Goal: Task Accomplishment & Management: Manage account settings

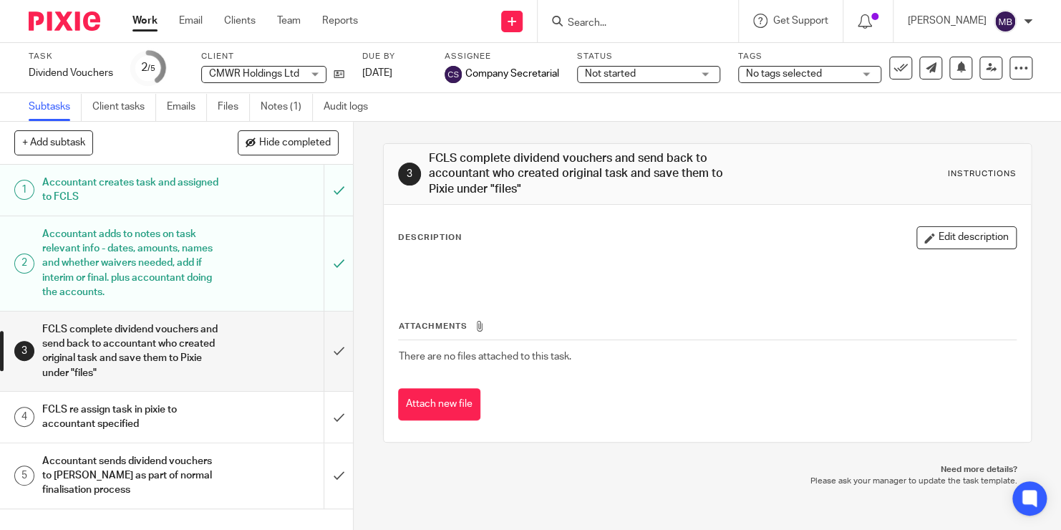
click at [615, 14] on form at bounding box center [642, 21] width 152 height 18
click at [602, 23] on input "Search" at bounding box center [630, 23] width 129 height 13
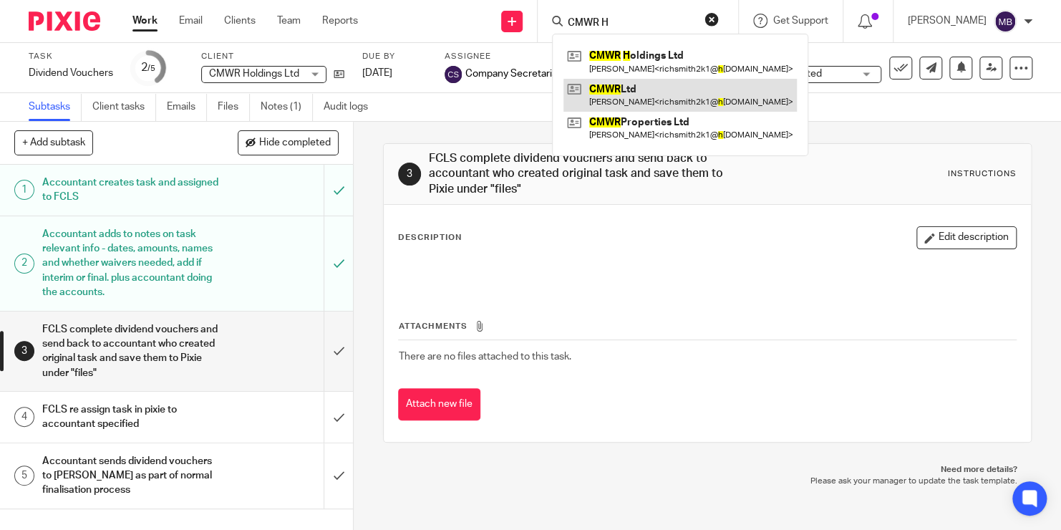
type input "CMWR H"
click at [616, 88] on link at bounding box center [679, 95] width 233 height 33
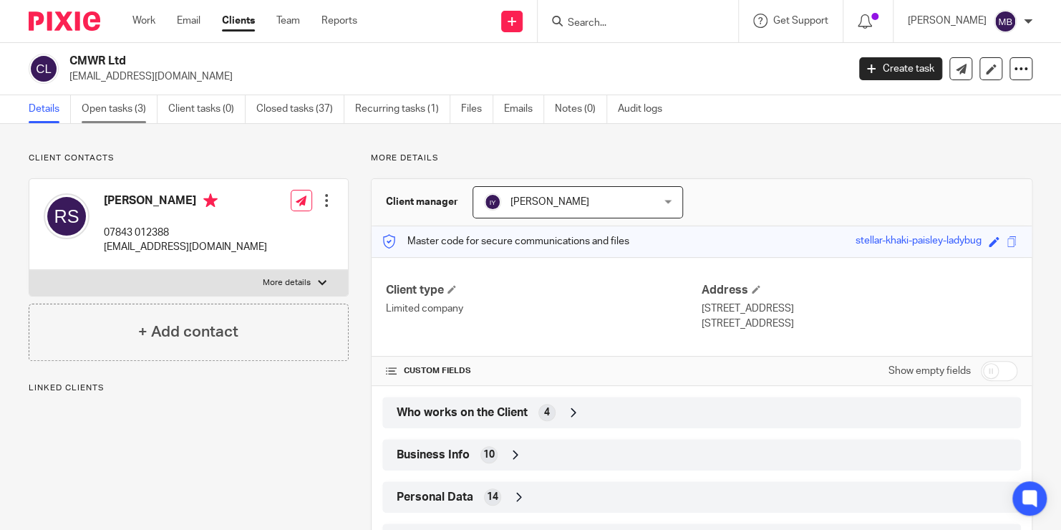
click at [118, 108] on link "Open tasks (3)" at bounding box center [120, 109] width 76 height 28
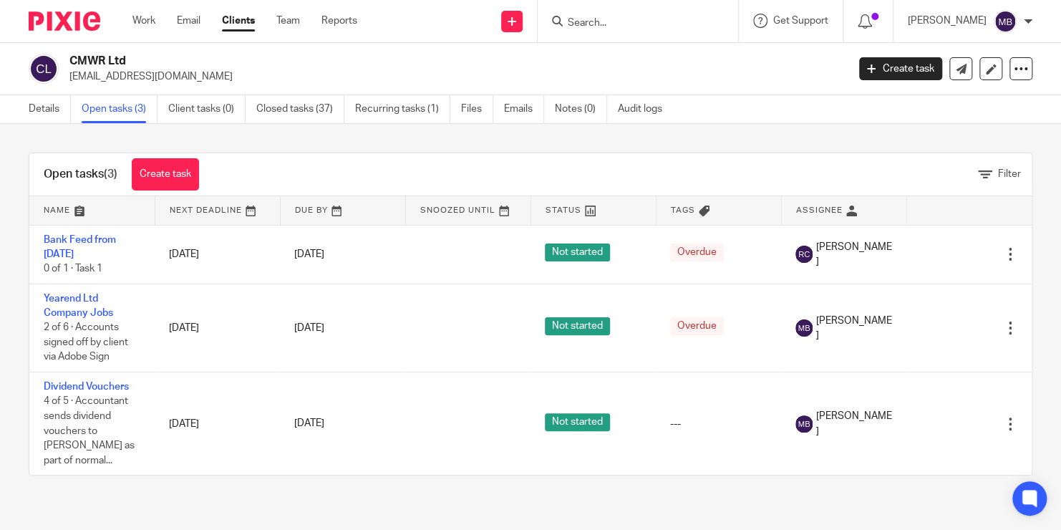
click at [603, 26] on input "Search" at bounding box center [630, 23] width 129 height 13
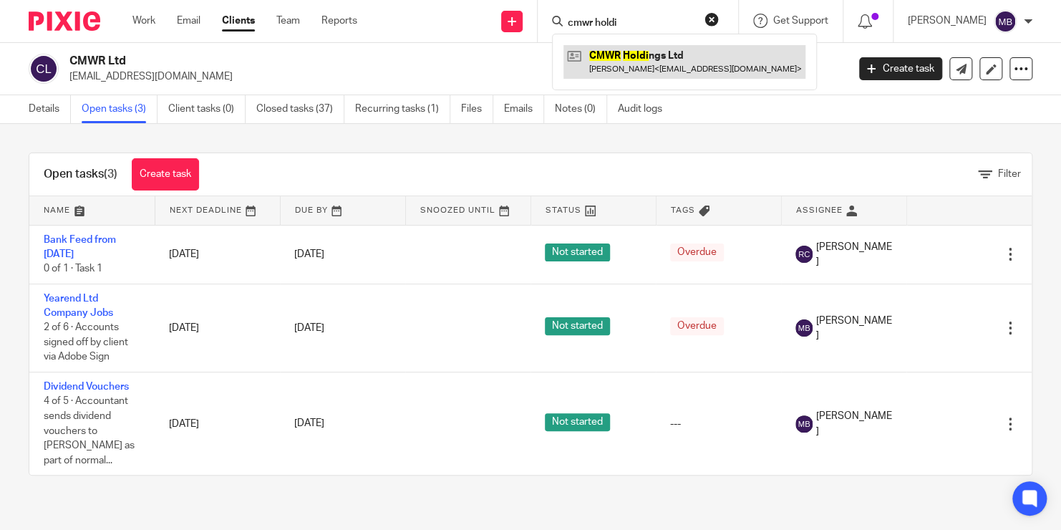
type input "cmwr holdi"
click at [622, 57] on link at bounding box center [684, 61] width 242 height 33
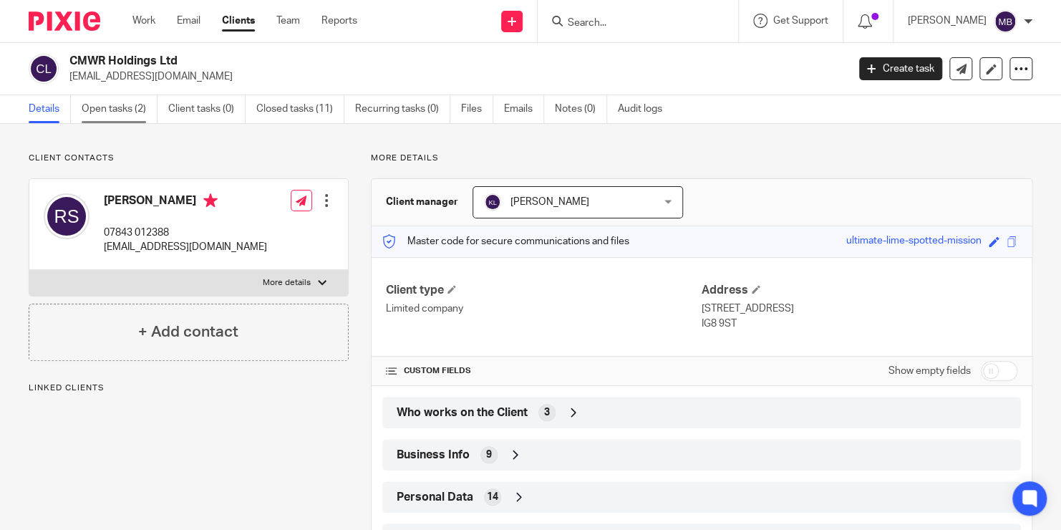
click at [147, 106] on link "Open tasks (2)" at bounding box center [120, 109] width 76 height 28
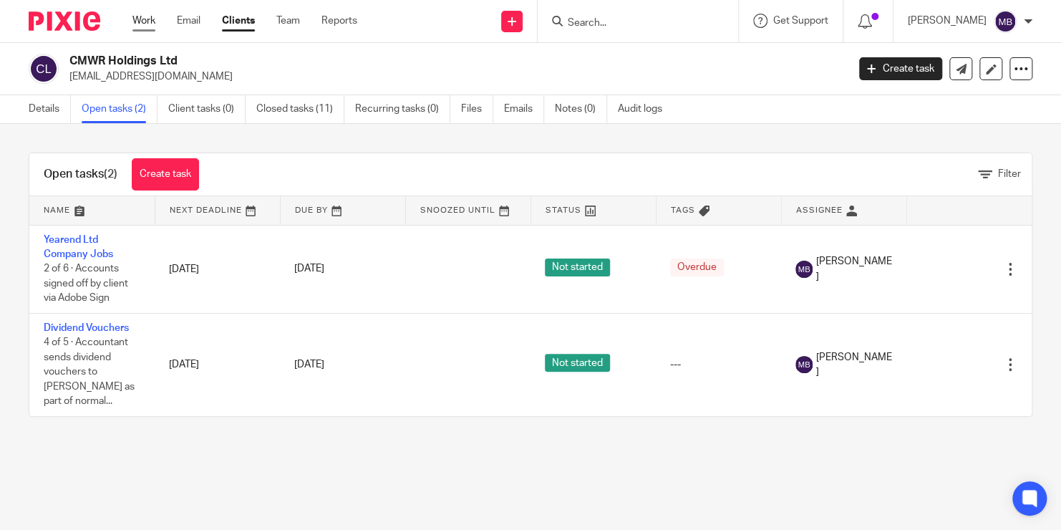
click at [138, 23] on link "Work" at bounding box center [143, 21] width 23 height 14
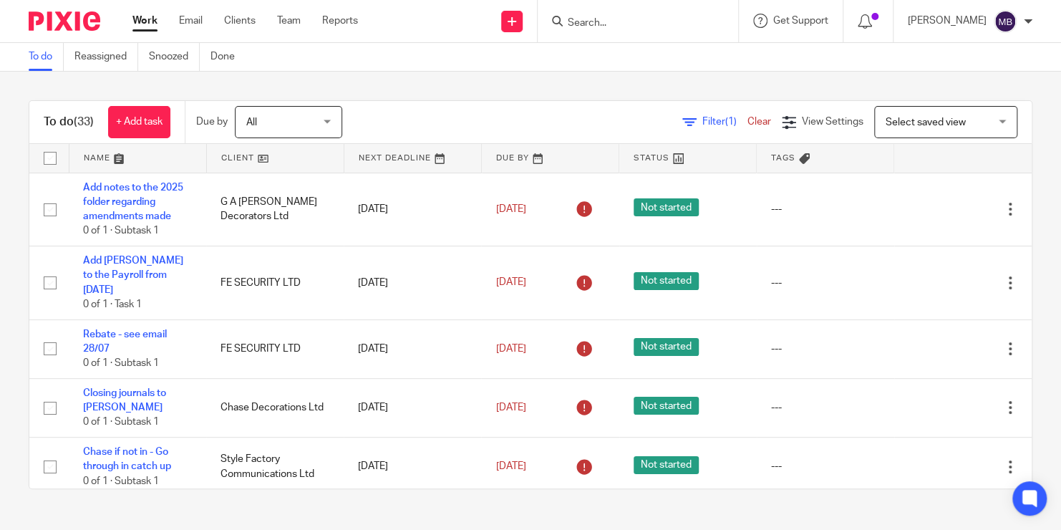
click at [908, 131] on span "Select saved view" at bounding box center [937, 122] width 104 height 30
click at [725, 122] on span "(1)" at bounding box center [730, 122] width 11 height 10
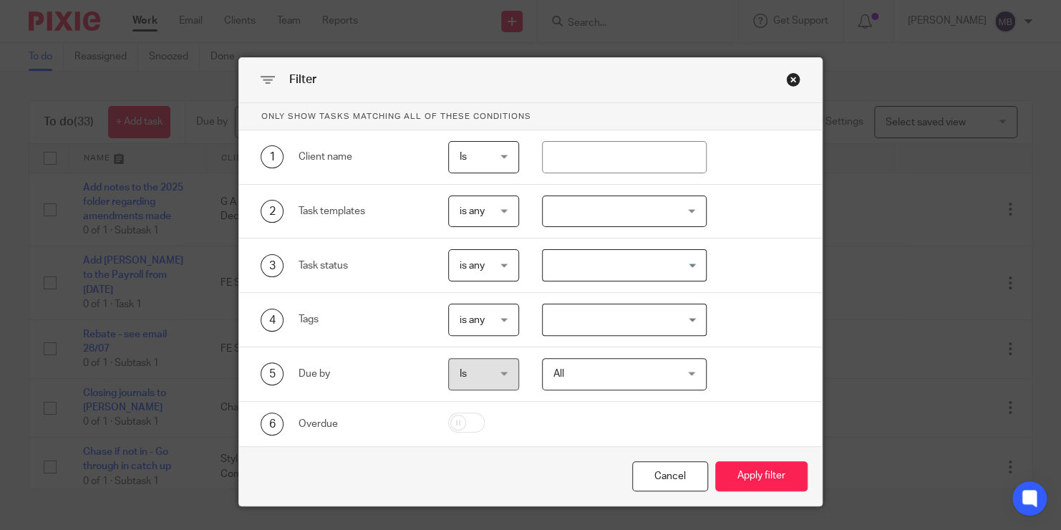
click at [668, 207] on div at bounding box center [624, 211] width 165 height 32
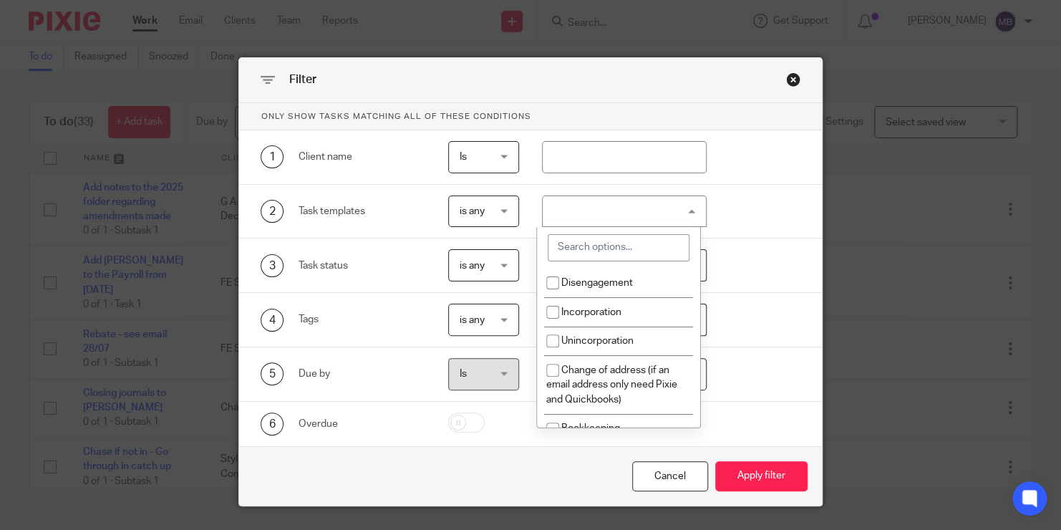
scroll to position [4971, 0]
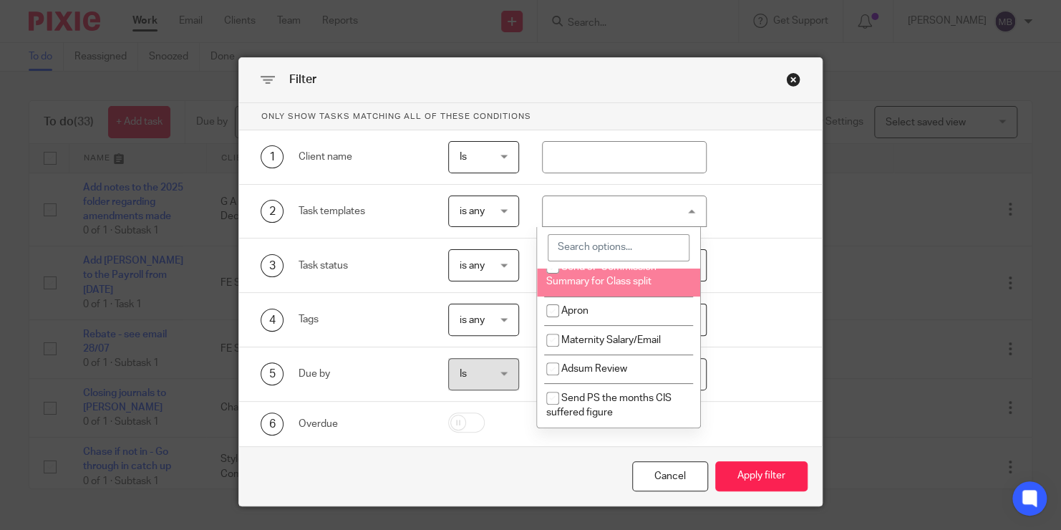
click at [603, 247] on input "search" at bounding box center [618, 247] width 142 height 27
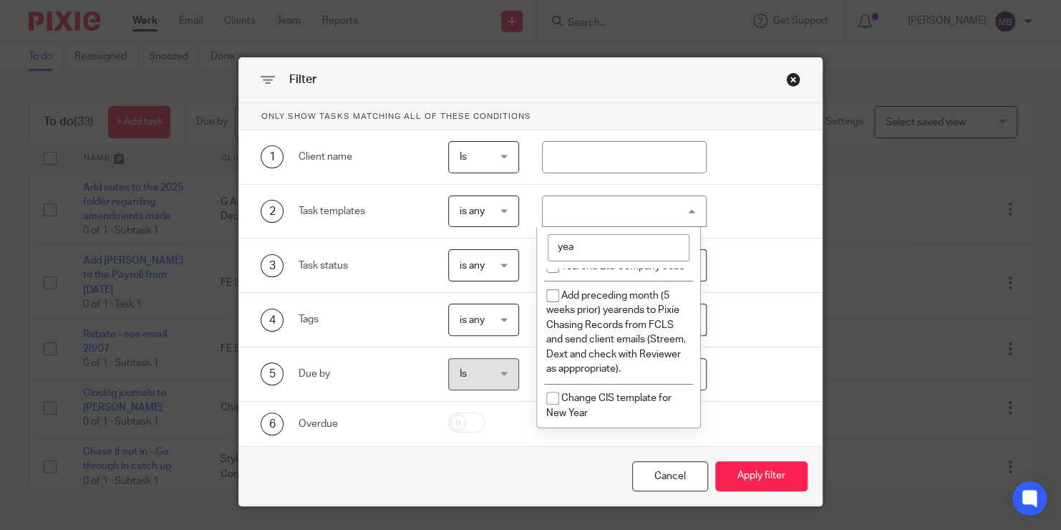
scroll to position [34, 0]
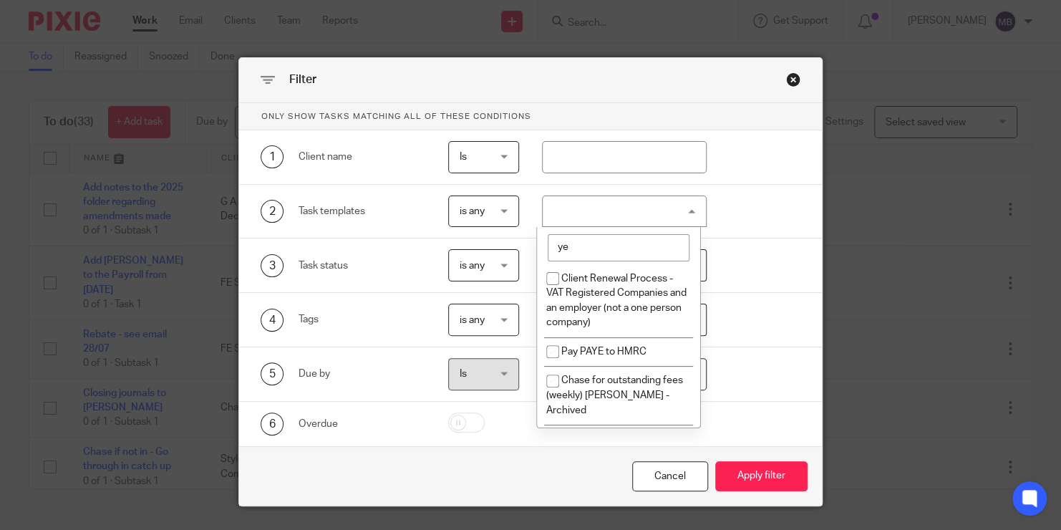
type input "y"
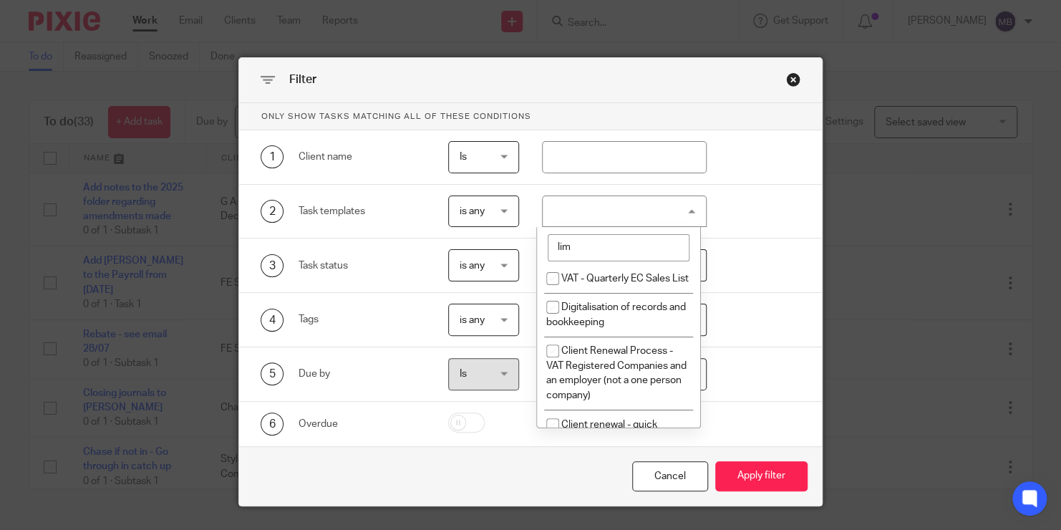
scroll to position [0, 0]
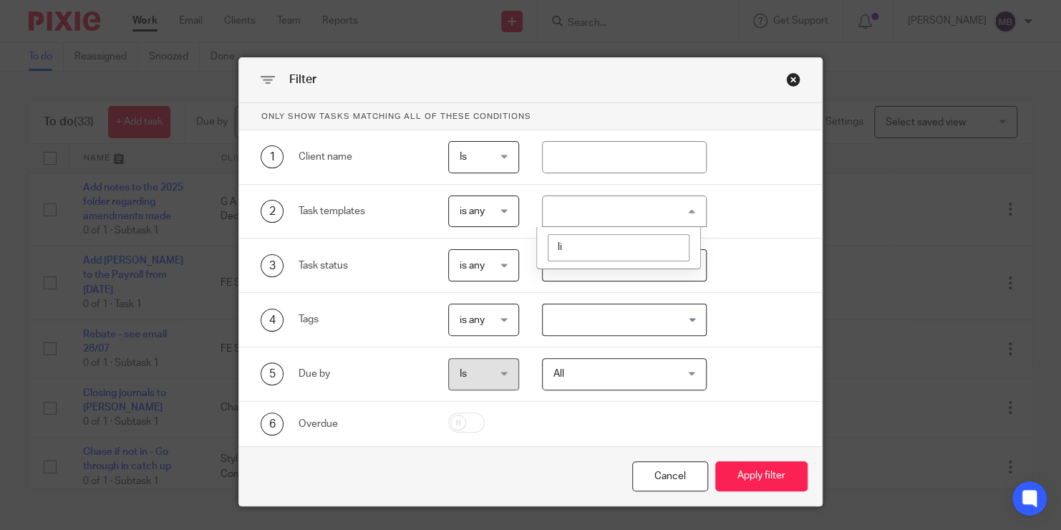
type input "l"
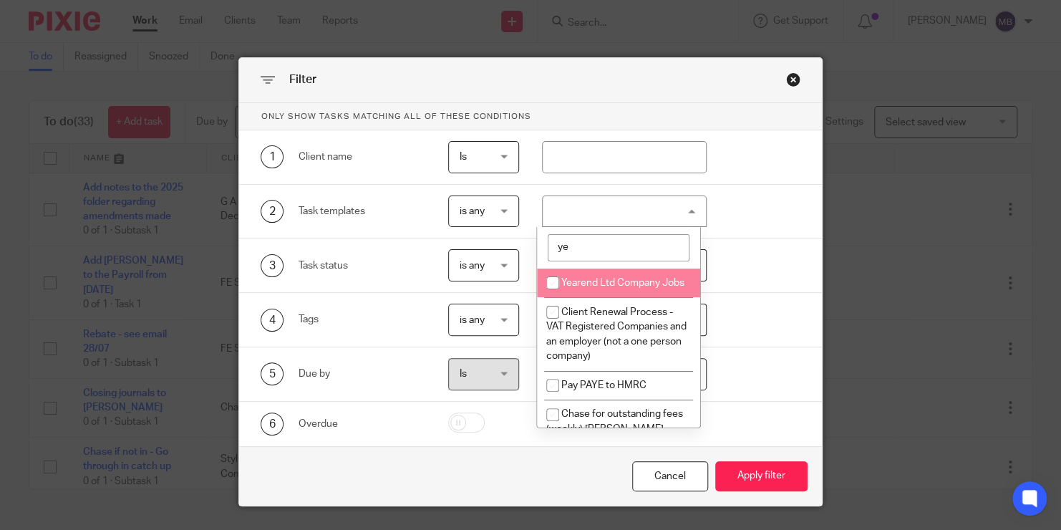
type input "y"
type input "ye"
click at [547, 283] on input "checkbox" at bounding box center [552, 282] width 27 height 27
checkbox input "true"
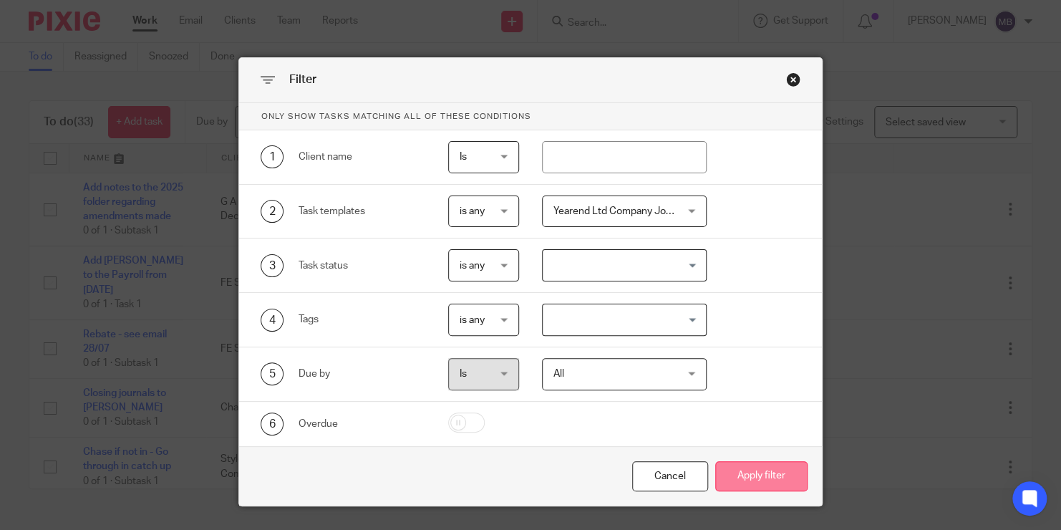
click at [745, 471] on button "Apply filter" at bounding box center [761, 476] width 92 height 31
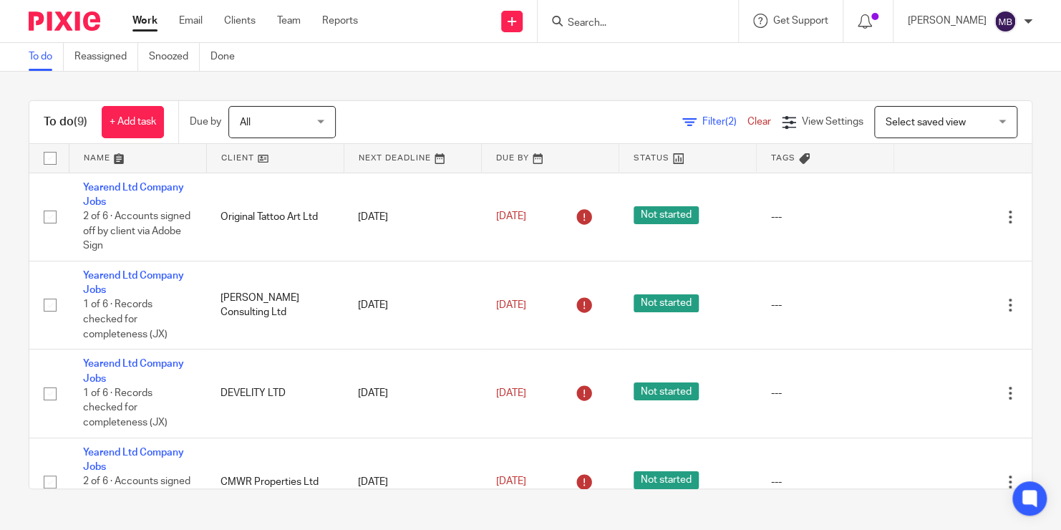
click at [601, 17] on input "Search" at bounding box center [630, 23] width 129 height 13
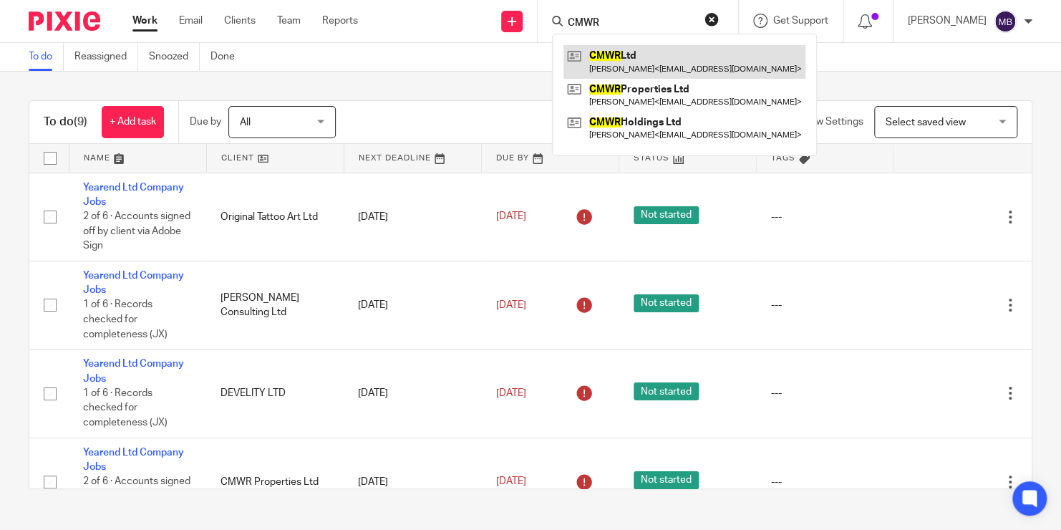
type input "CMWR"
click at [633, 71] on link at bounding box center [684, 61] width 242 height 33
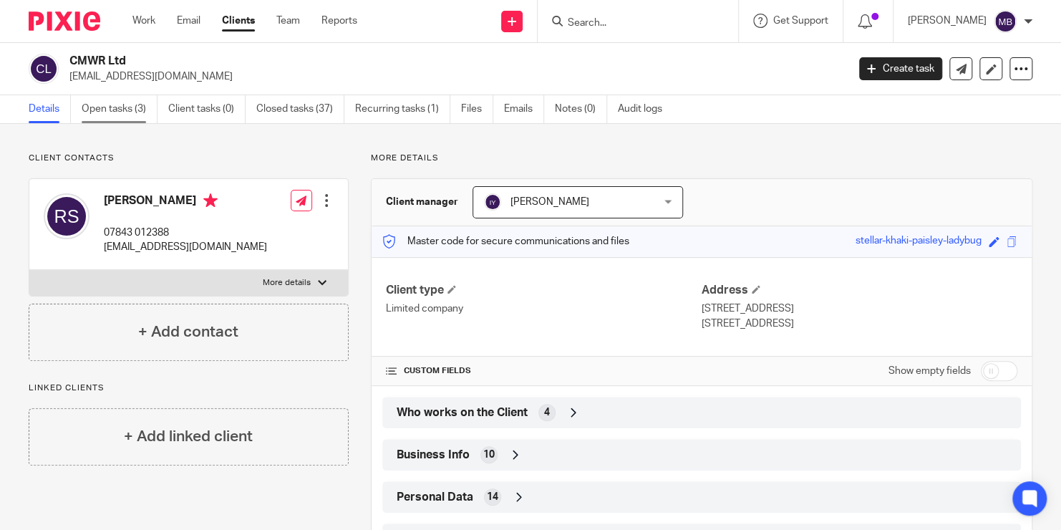
click at [142, 112] on link "Open tasks (3)" at bounding box center [120, 109] width 76 height 28
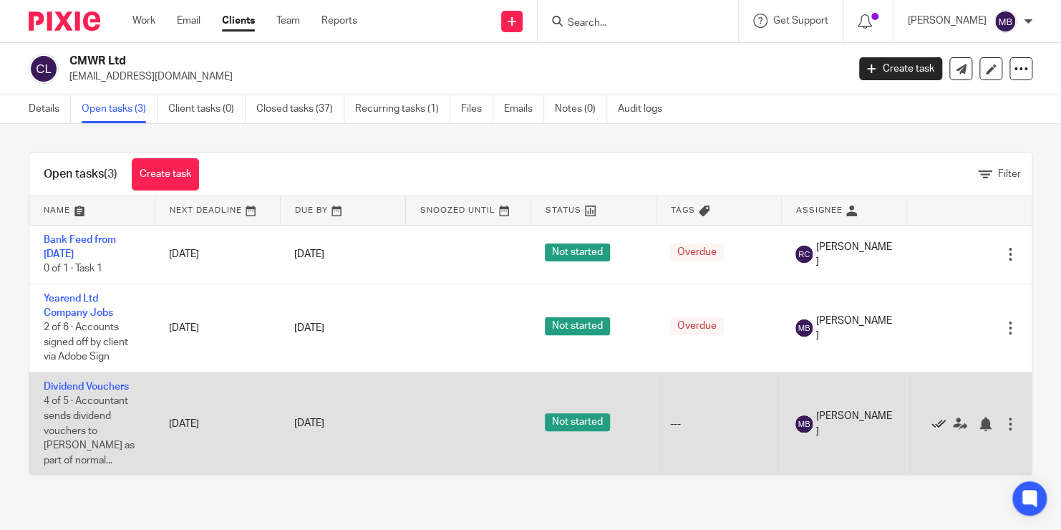
click at [937, 416] on icon at bounding box center [938, 423] width 14 height 14
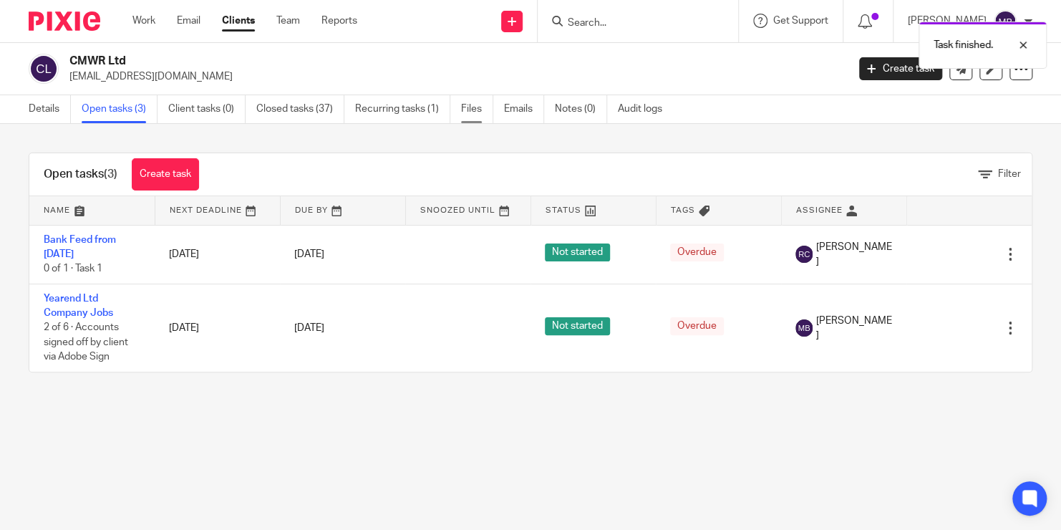
click at [473, 110] on link "Files" at bounding box center [477, 109] width 32 height 28
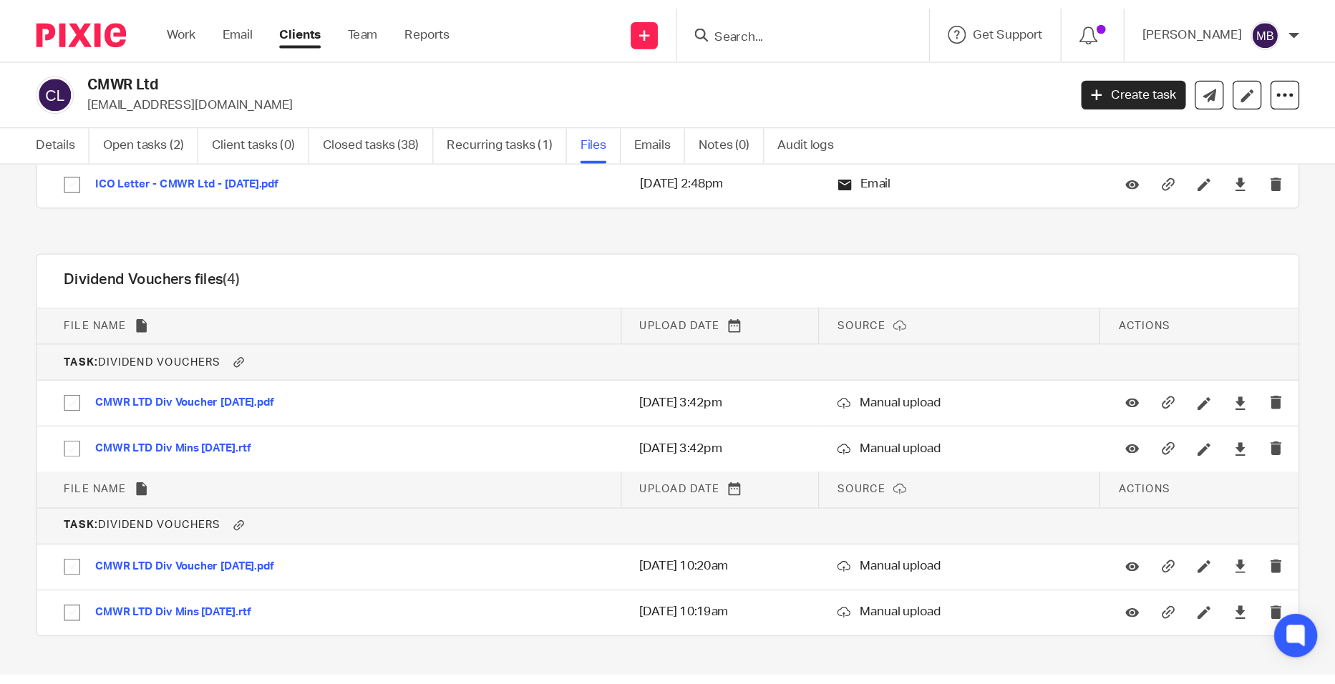
scroll to position [3884, 0]
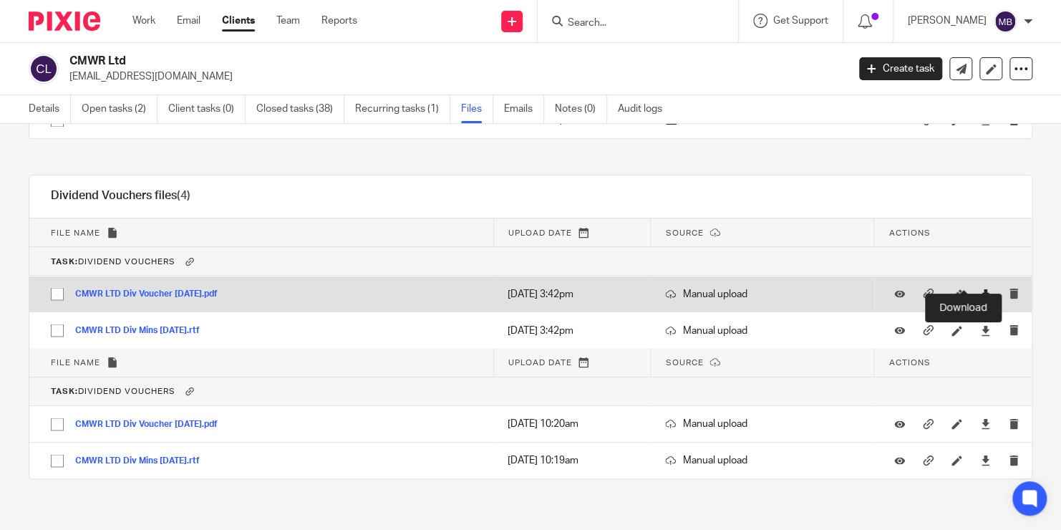
click at [980, 288] on icon at bounding box center [985, 293] width 11 height 11
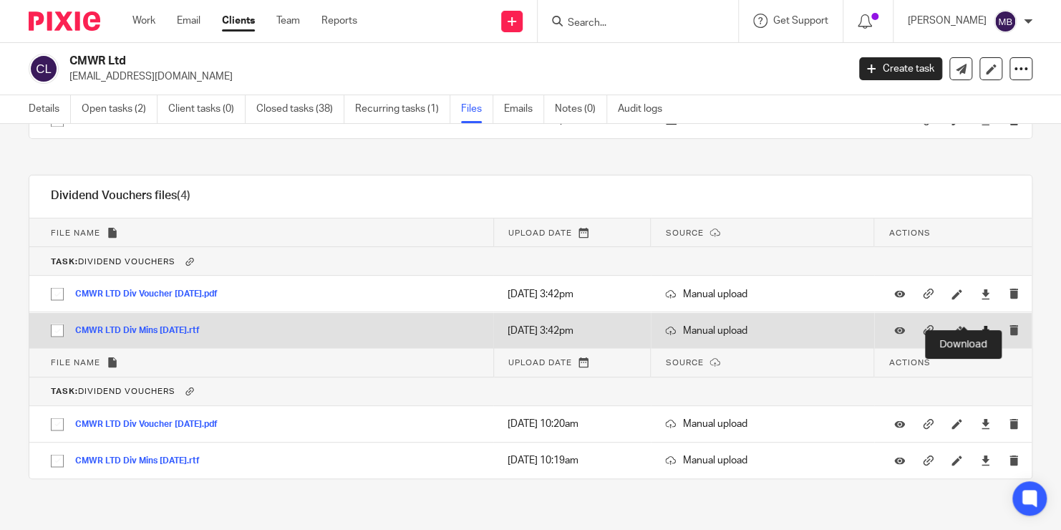
click at [980, 325] on icon at bounding box center [985, 330] width 11 height 11
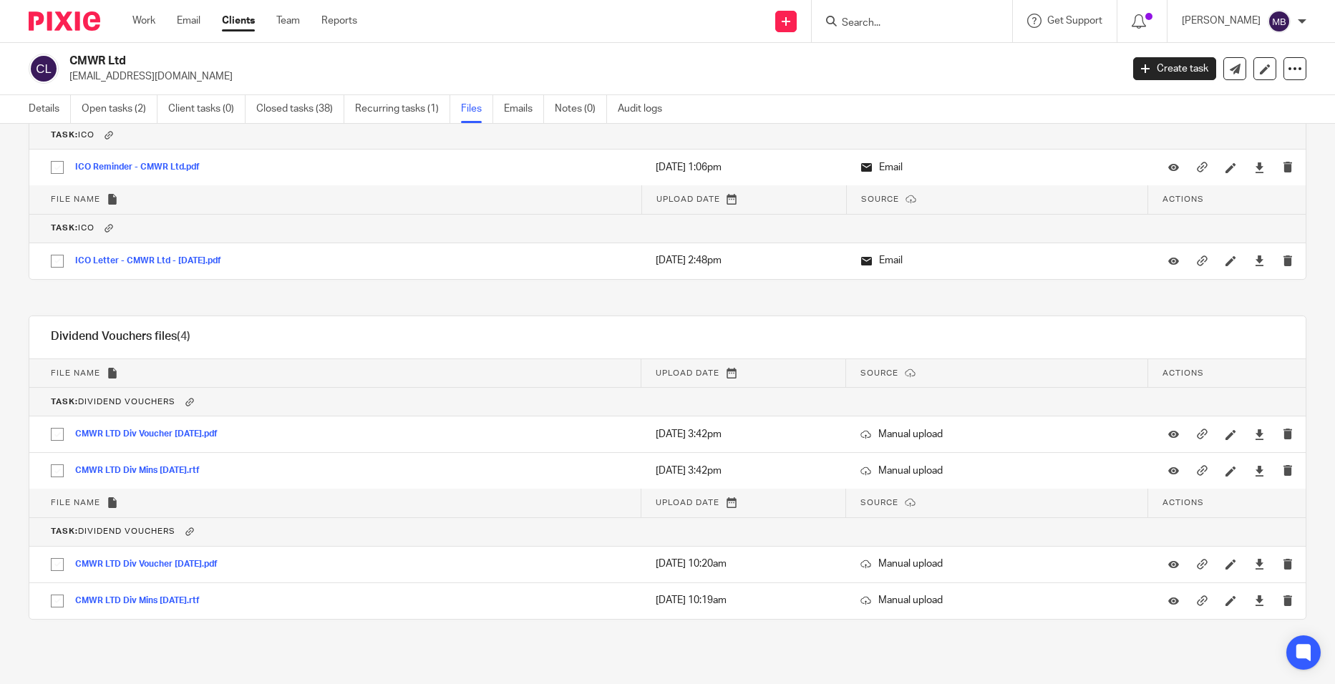
scroll to position [3743, 0]
click at [49, 104] on link "Details" at bounding box center [50, 109] width 42 height 28
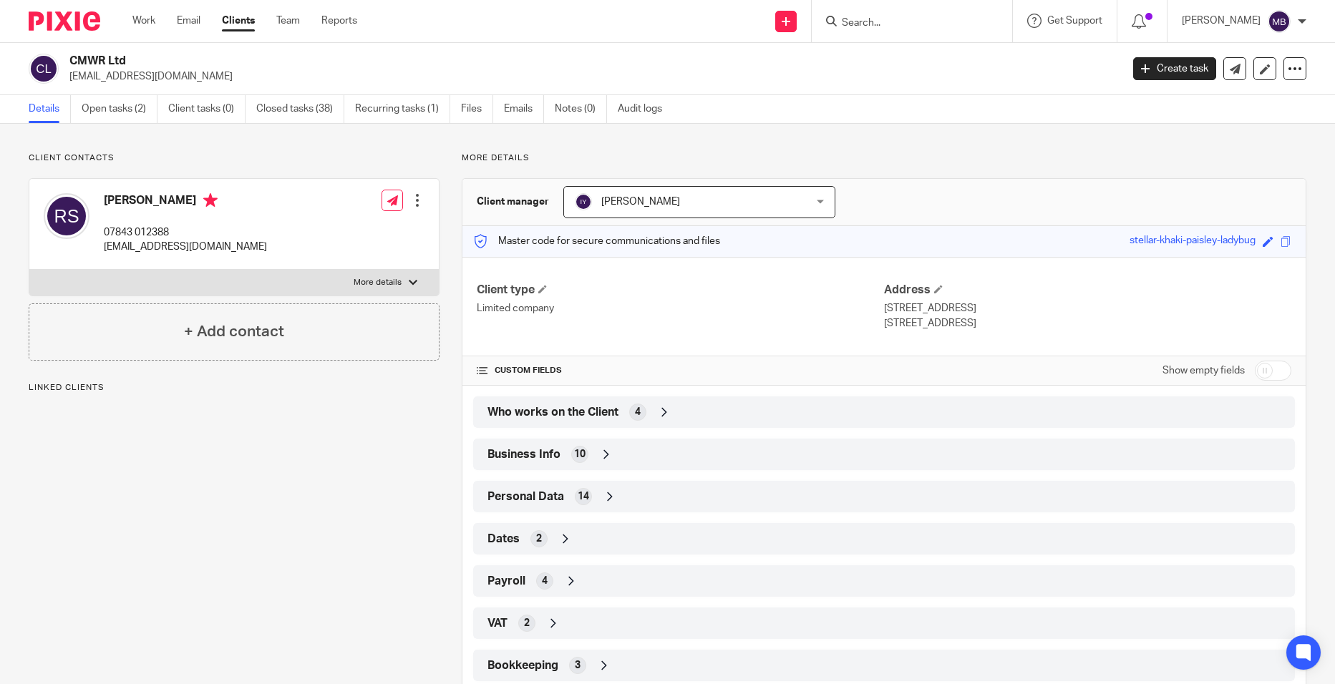
click at [610, 580] on div "Payroll 4" at bounding box center [884, 581] width 800 height 24
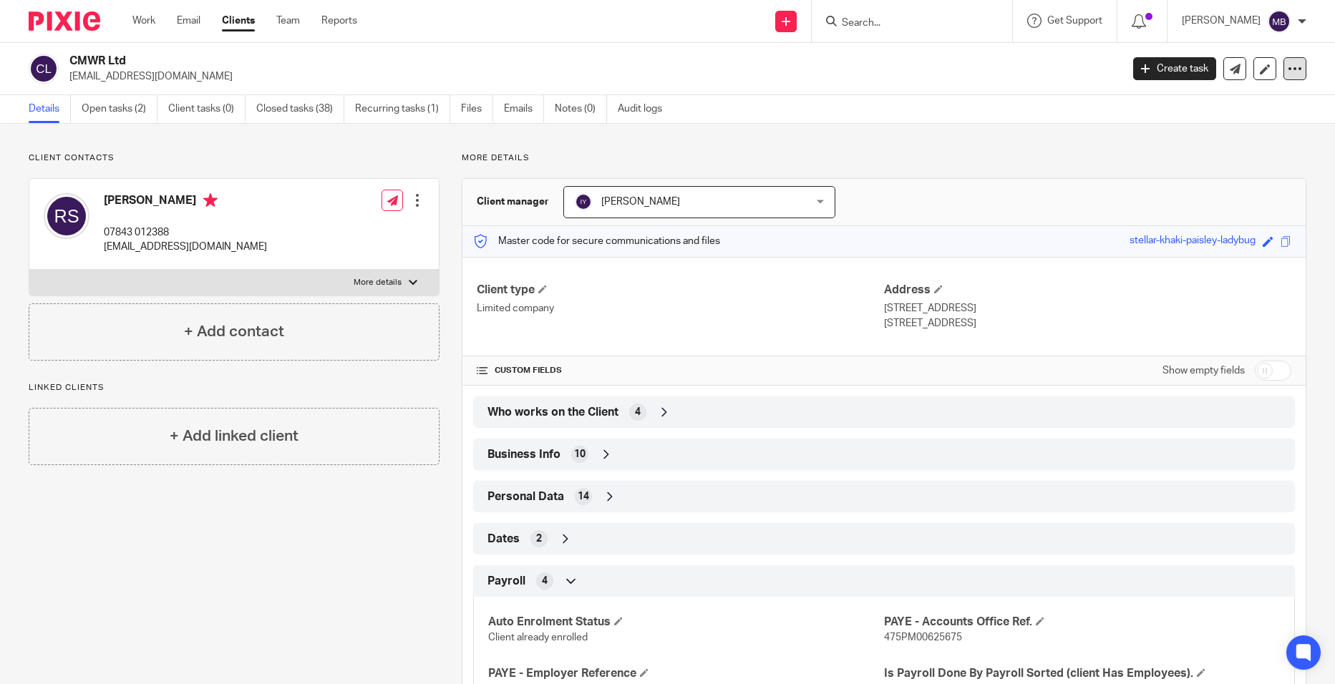
click at [1287, 64] on icon at bounding box center [1294, 69] width 14 height 14
click at [1192, 109] on link "Update from Companies House" at bounding box center [1205, 104] width 158 height 21
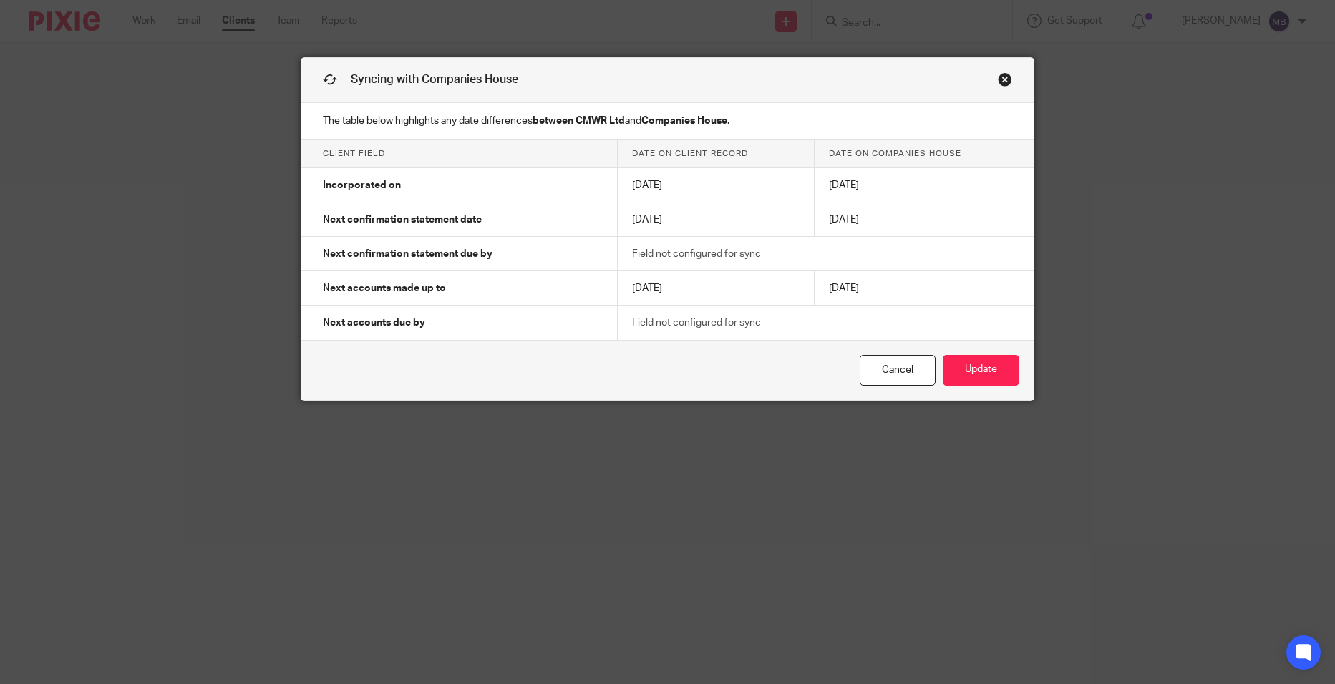
click at [998, 75] on link "Close this dialog window" at bounding box center [1005, 81] width 14 height 19
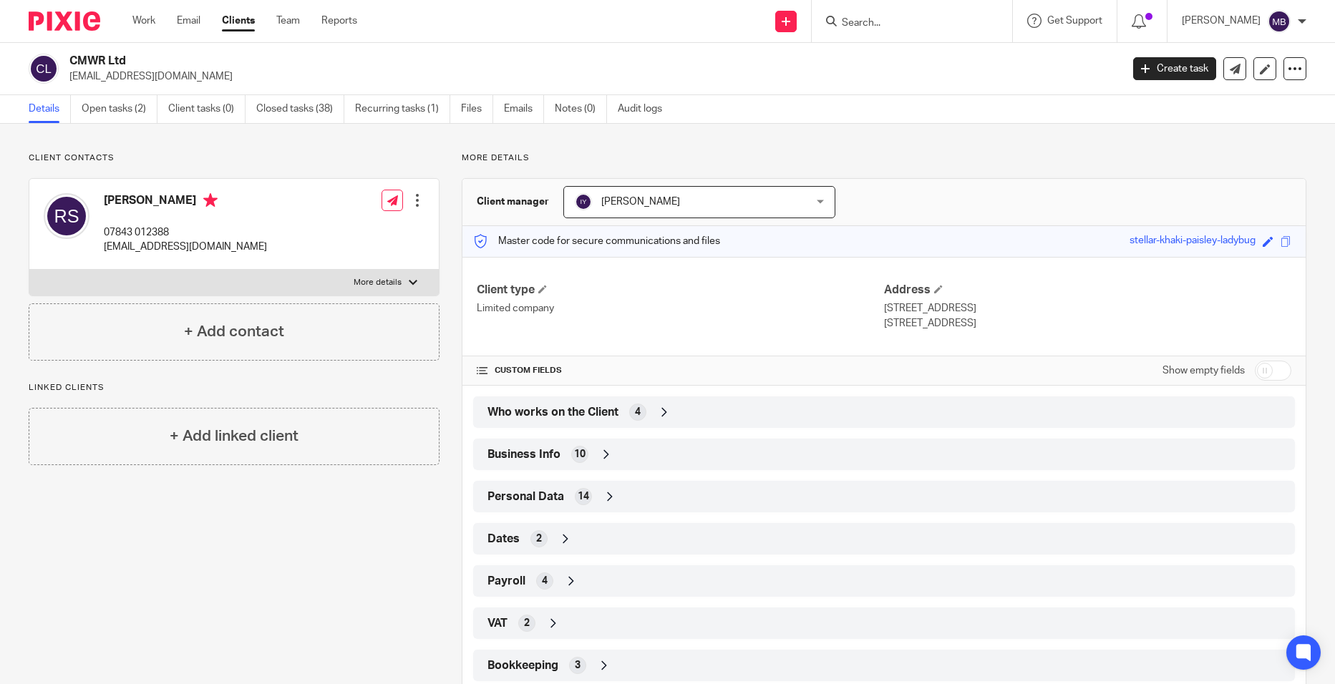
click at [882, 22] on input "Search" at bounding box center [904, 23] width 129 height 13
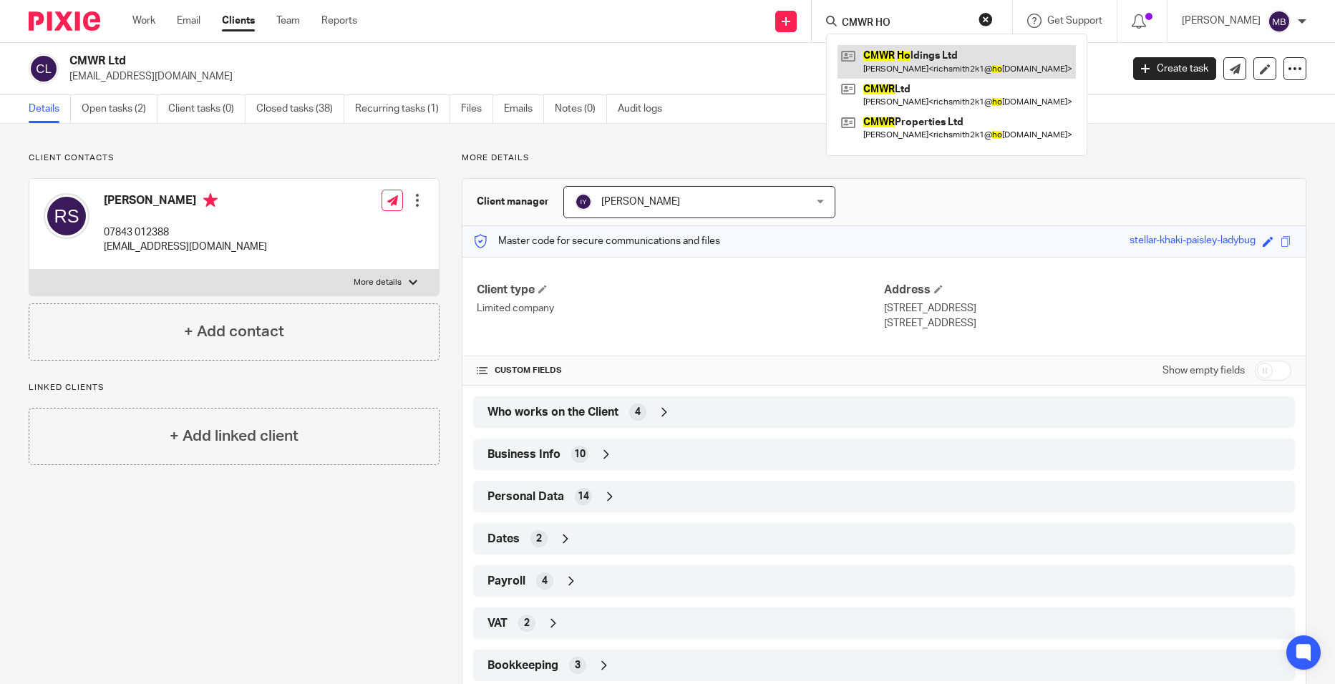
type input "CMWR HO"
click at [907, 59] on link at bounding box center [956, 61] width 238 height 33
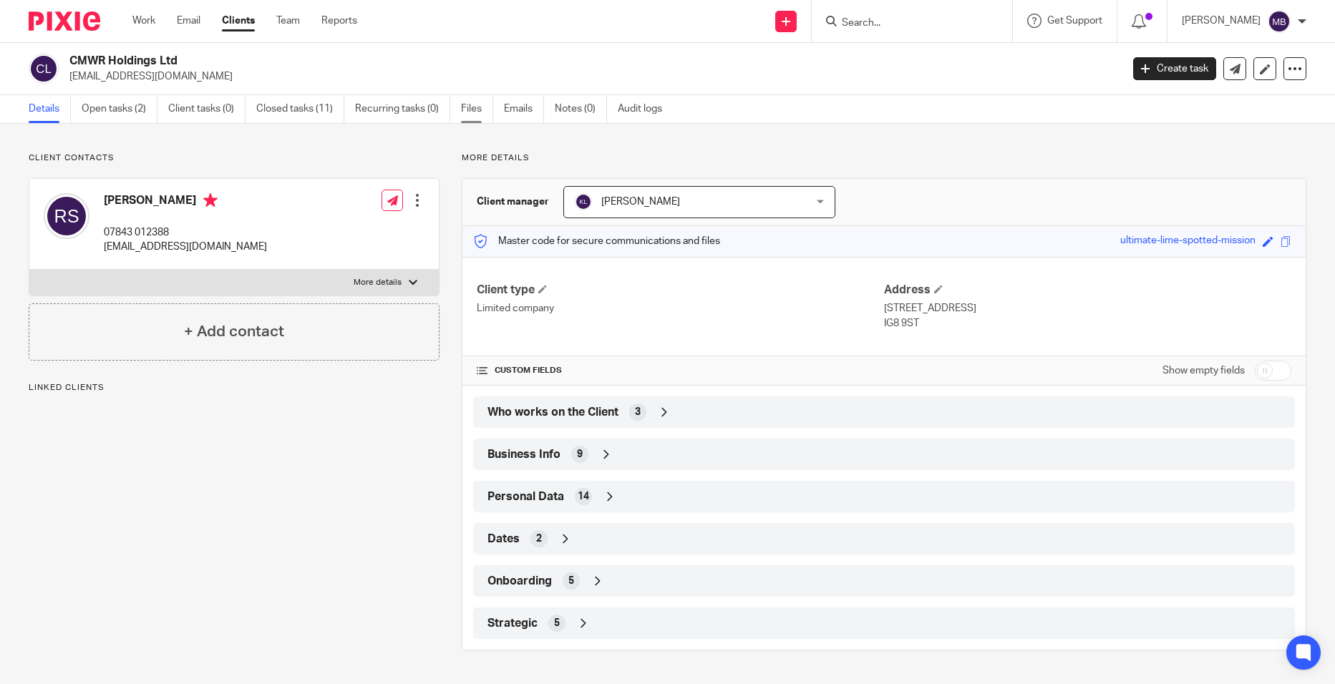
click at [467, 104] on link "Files" at bounding box center [477, 109] width 32 height 28
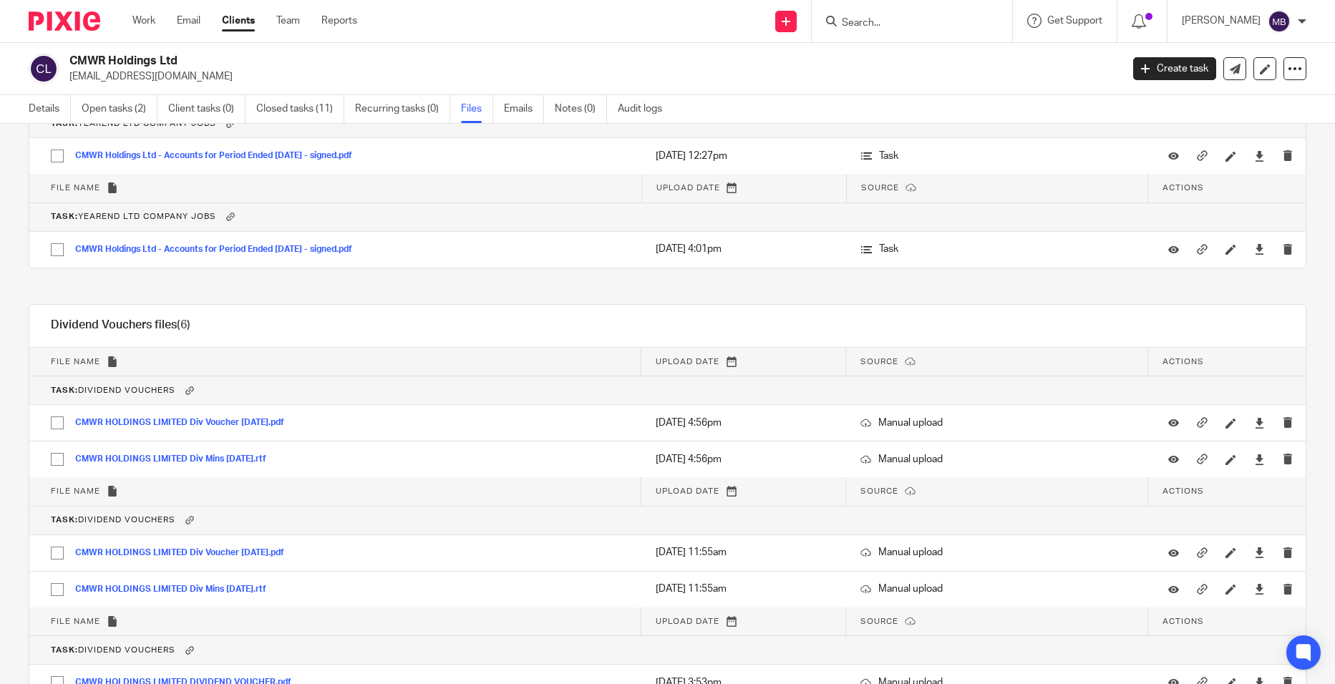
scroll to position [2787, 0]
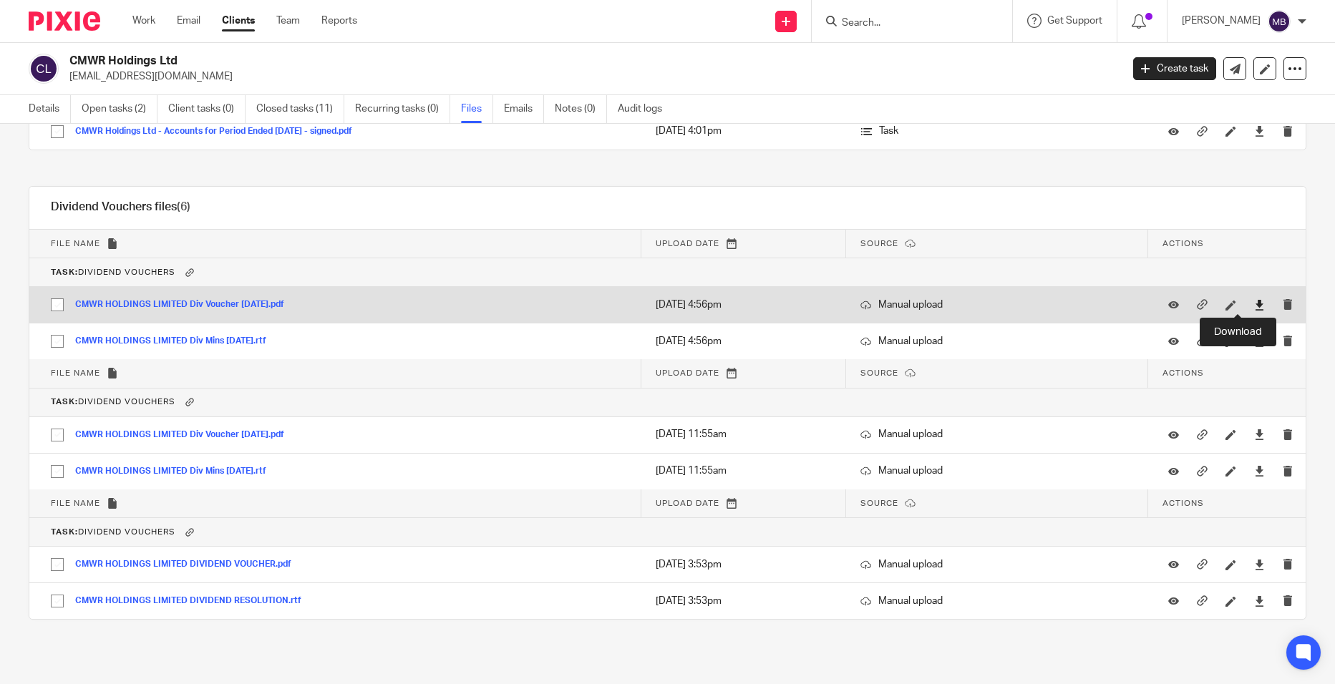
click at [1254, 304] on icon at bounding box center [1259, 305] width 11 height 11
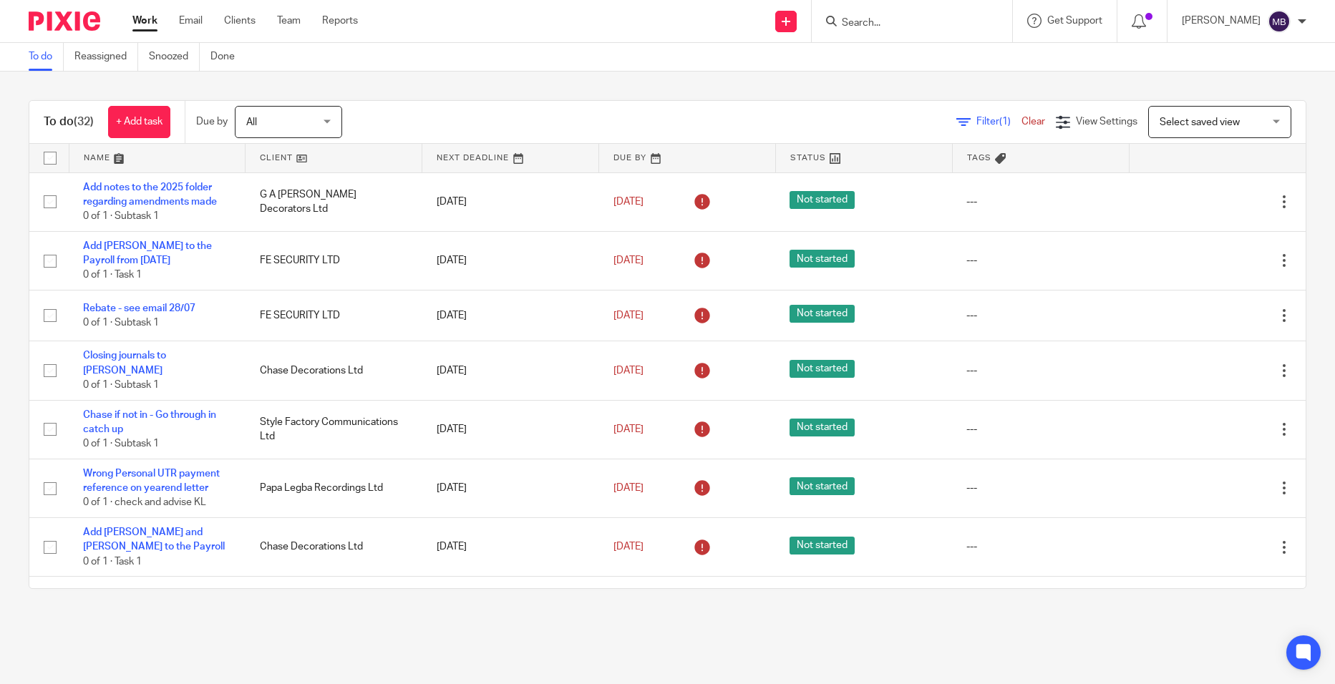
click at [901, 21] on input "Search" at bounding box center [904, 23] width 129 height 13
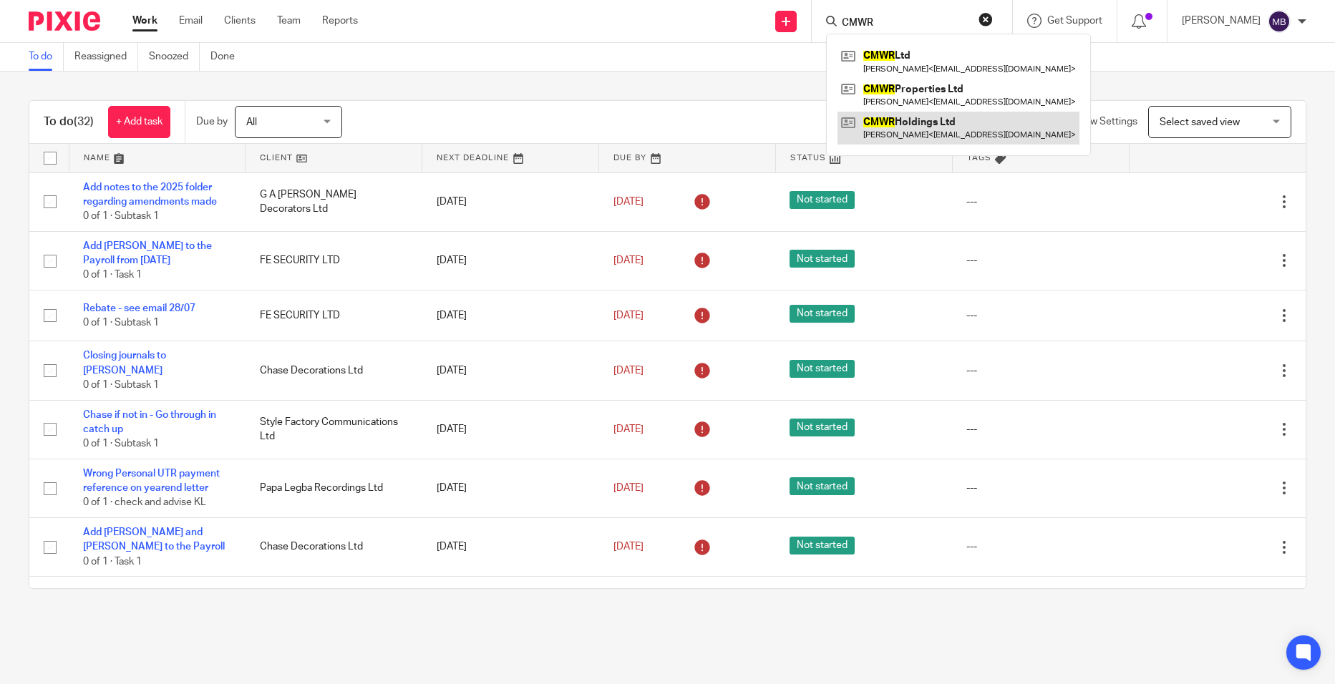
type input "CMWR"
click at [917, 117] on link at bounding box center [958, 128] width 242 height 33
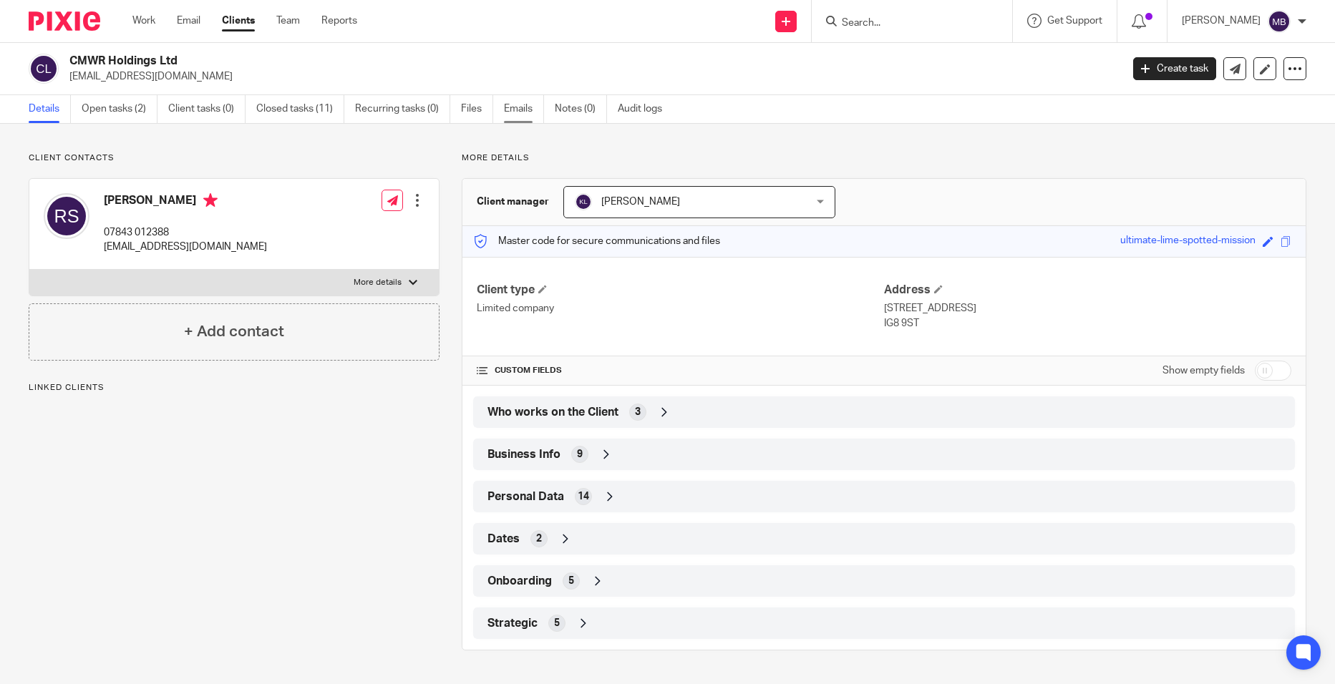
click at [512, 115] on link "Emails" at bounding box center [524, 109] width 40 height 28
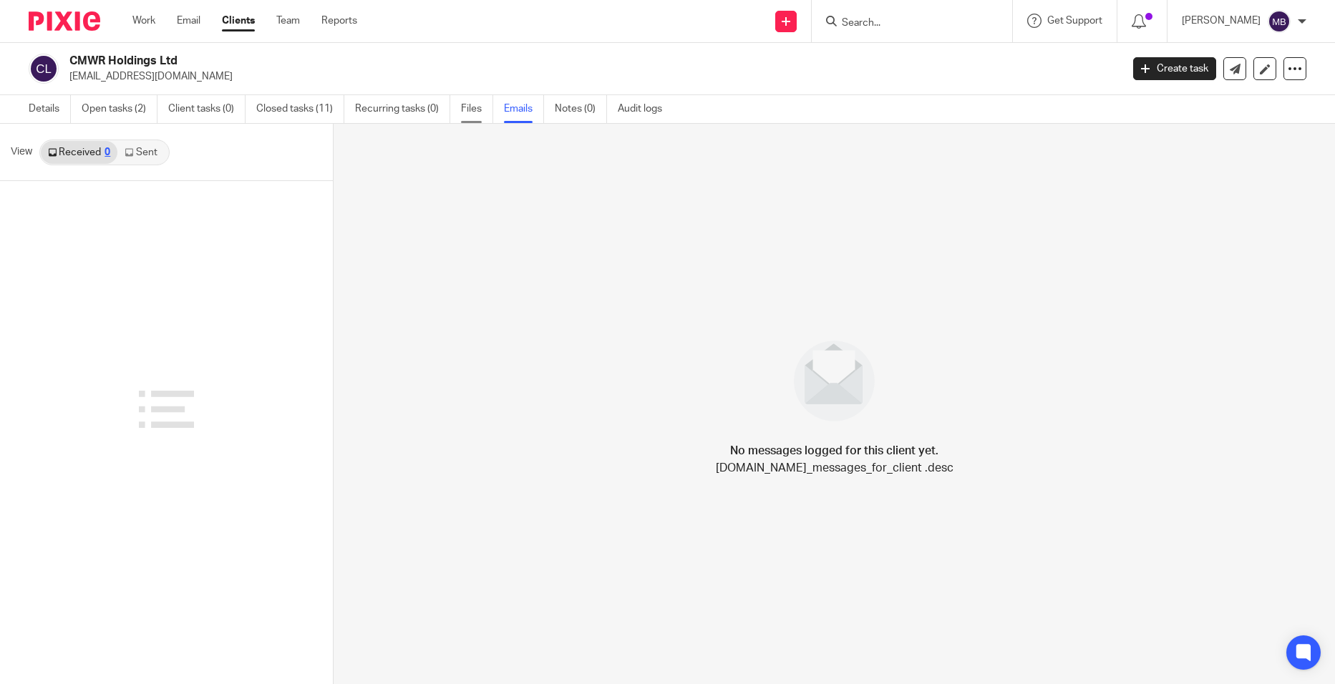
click at [467, 106] on link "Files" at bounding box center [477, 109] width 32 height 28
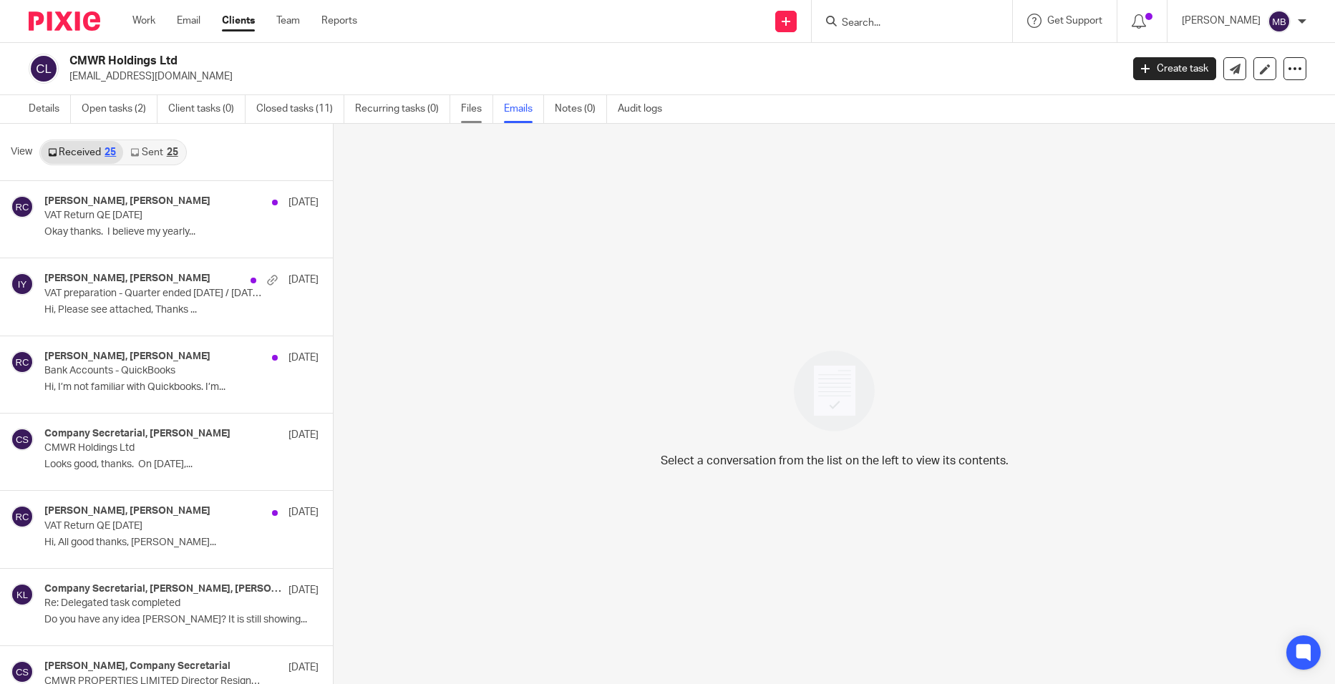
click at [462, 107] on link "Files" at bounding box center [477, 109] width 32 height 28
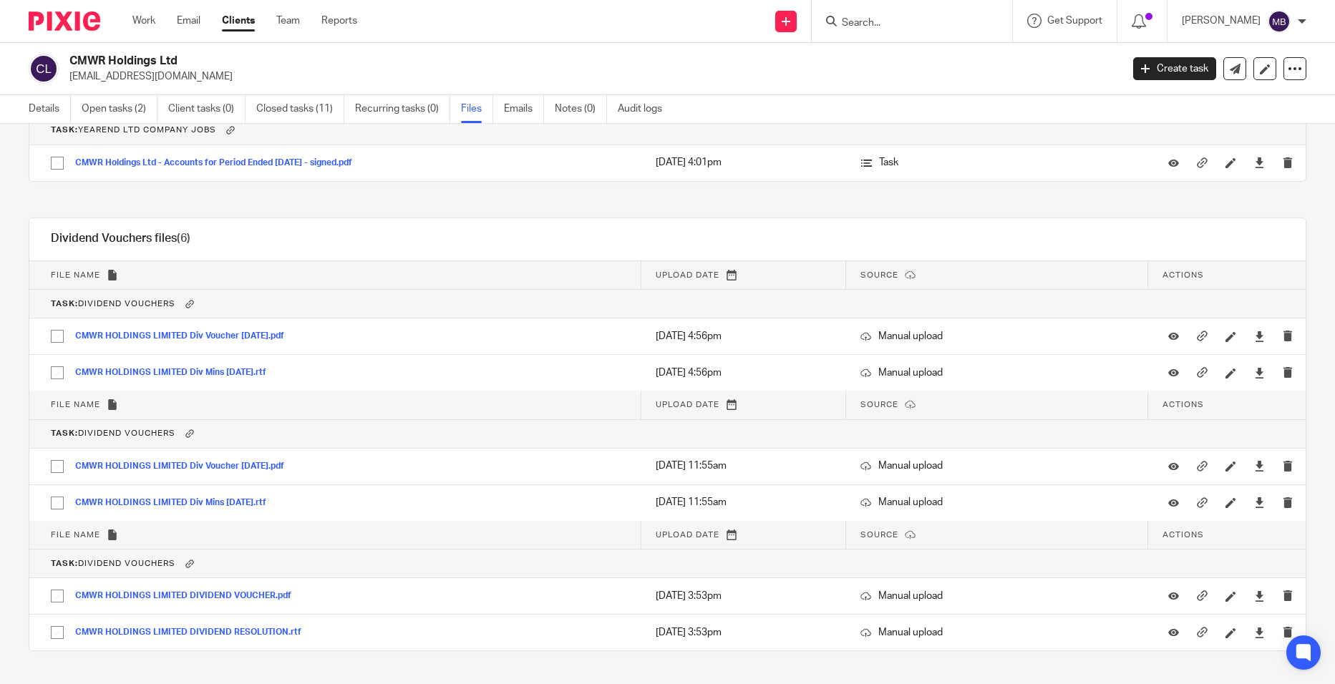
scroll to position [2787, 0]
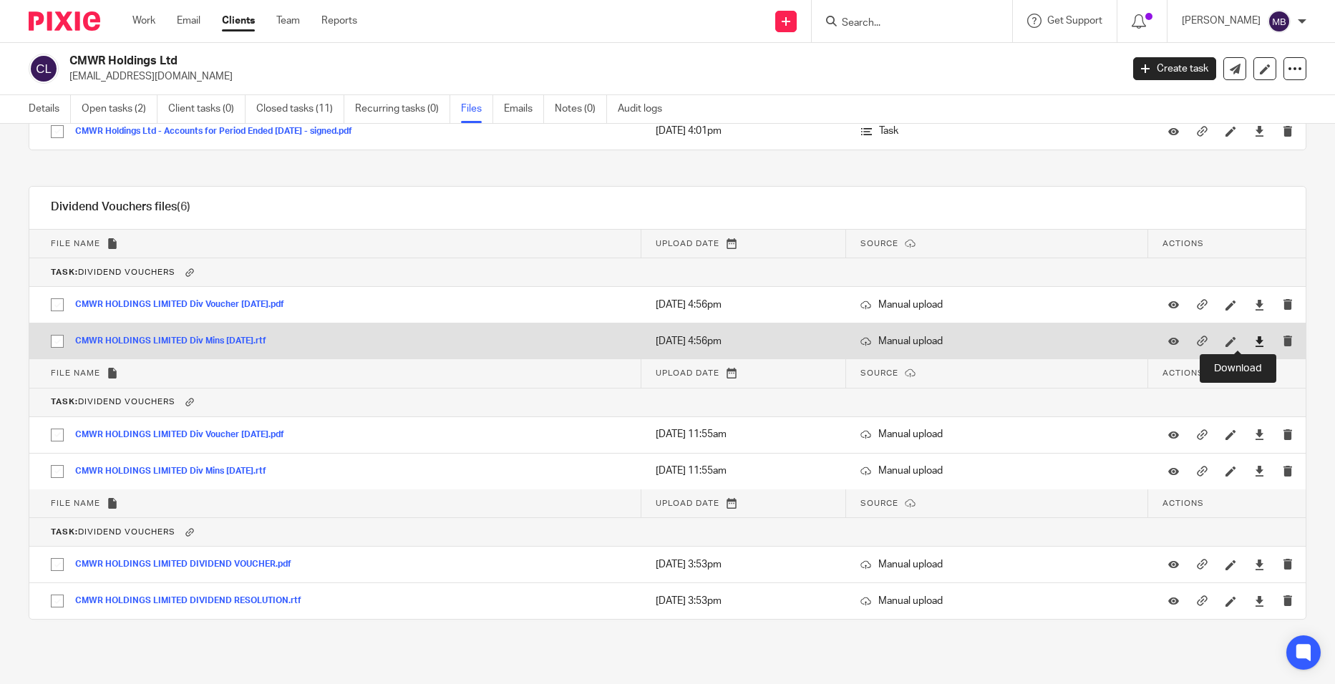
click at [1254, 338] on icon at bounding box center [1259, 341] width 11 height 11
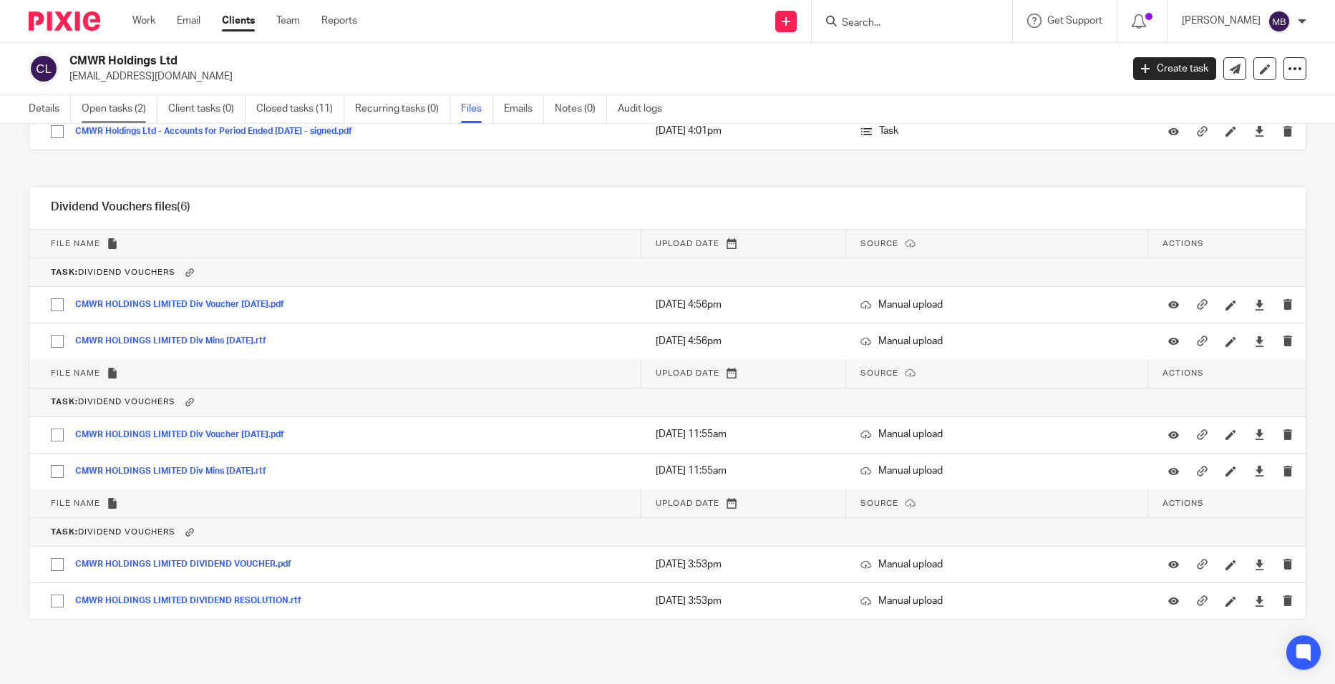
click at [131, 116] on link "Open tasks (2)" at bounding box center [120, 109] width 76 height 28
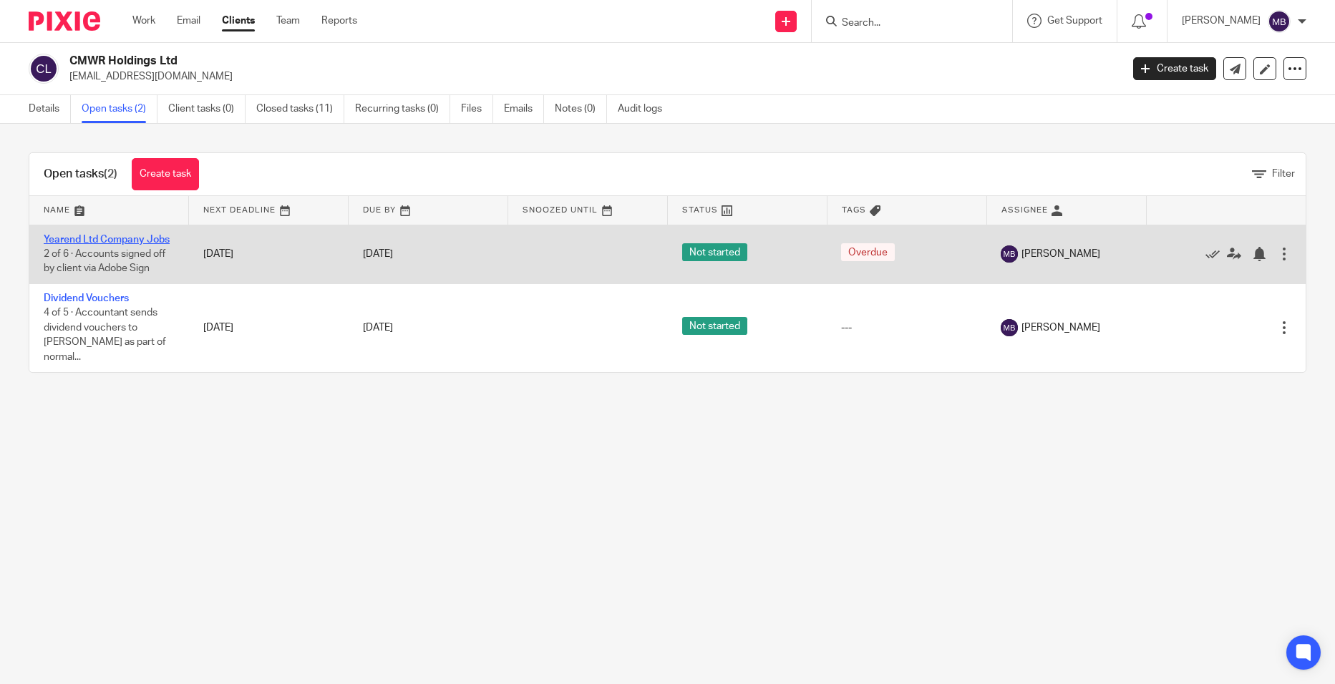
click at [132, 236] on link "Yearend Ltd Company Jobs" at bounding box center [107, 240] width 126 height 10
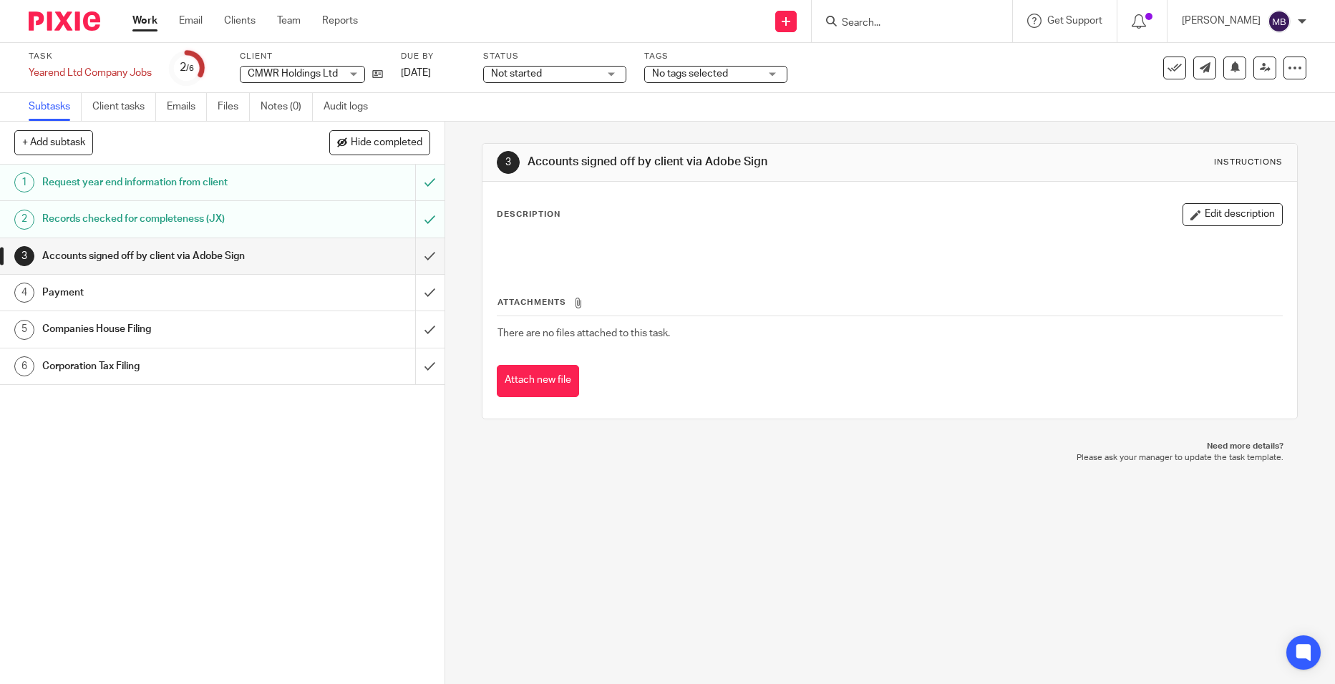
click at [882, 20] on input "Search" at bounding box center [904, 23] width 129 height 13
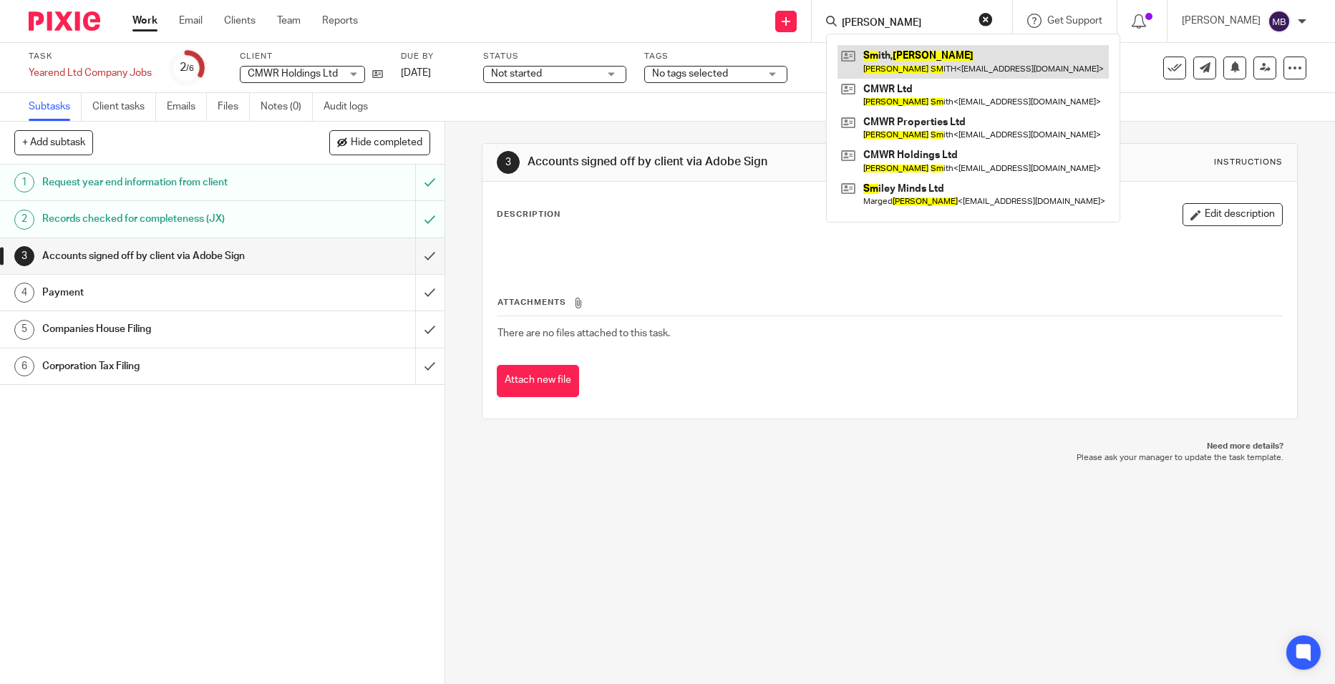
type input "RICHARD SM"
click at [900, 53] on link at bounding box center [972, 61] width 271 height 33
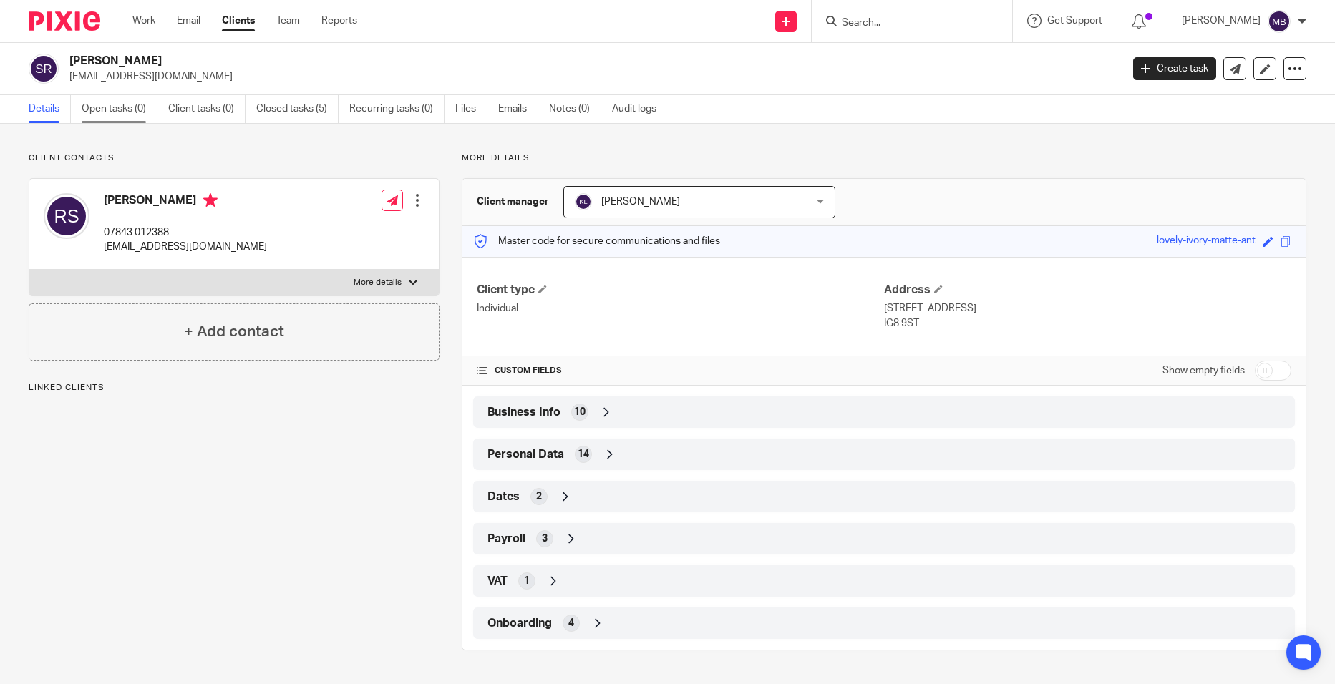
click at [130, 112] on link "Open tasks (0)" at bounding box center [120, 109] width 76 height 28
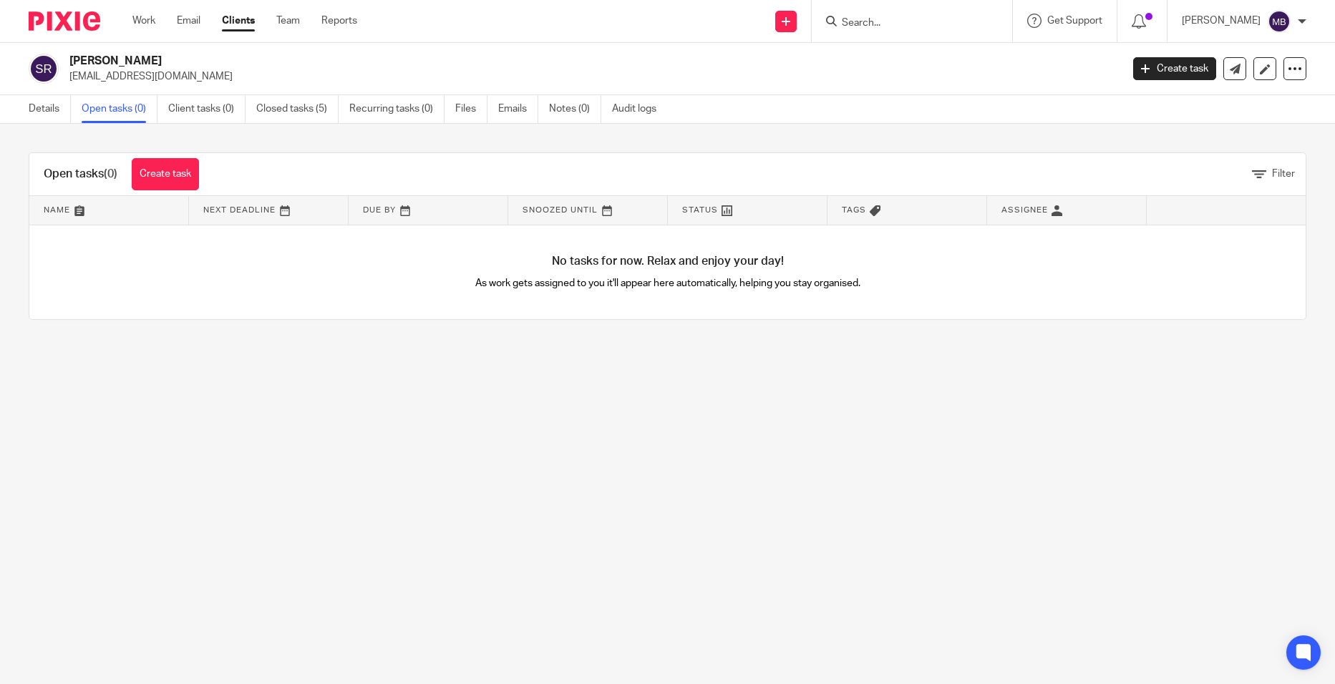
click at [1168, 64] on link "Create task" at bounding box center [1174, 68] width 83 height 23
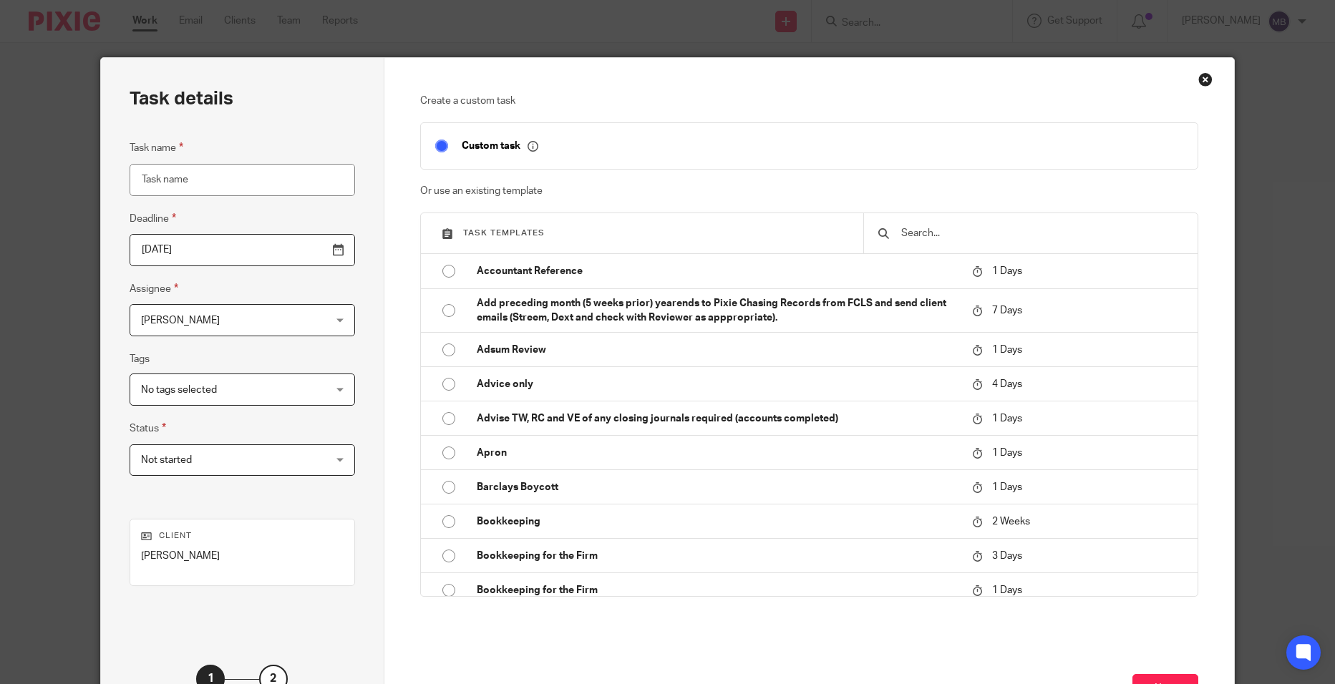
click at [969, 238] on input "text" at bounding box center [1041, 233] width 283 height 16
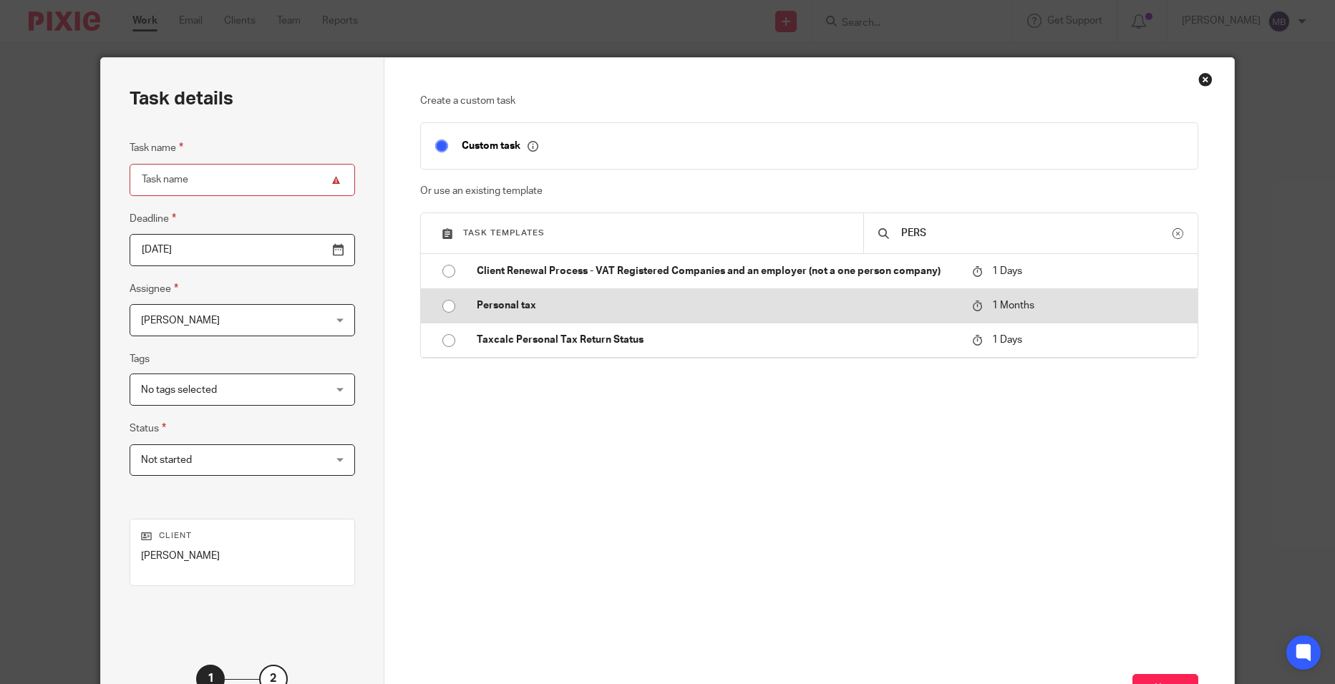
type input "PERS"
click at [973, 306] on p "1 Months" at bounding box center [1042, 305] width 141 height 15
type input "[DATE]"
type input "Personal tax"
checkbox input "false"
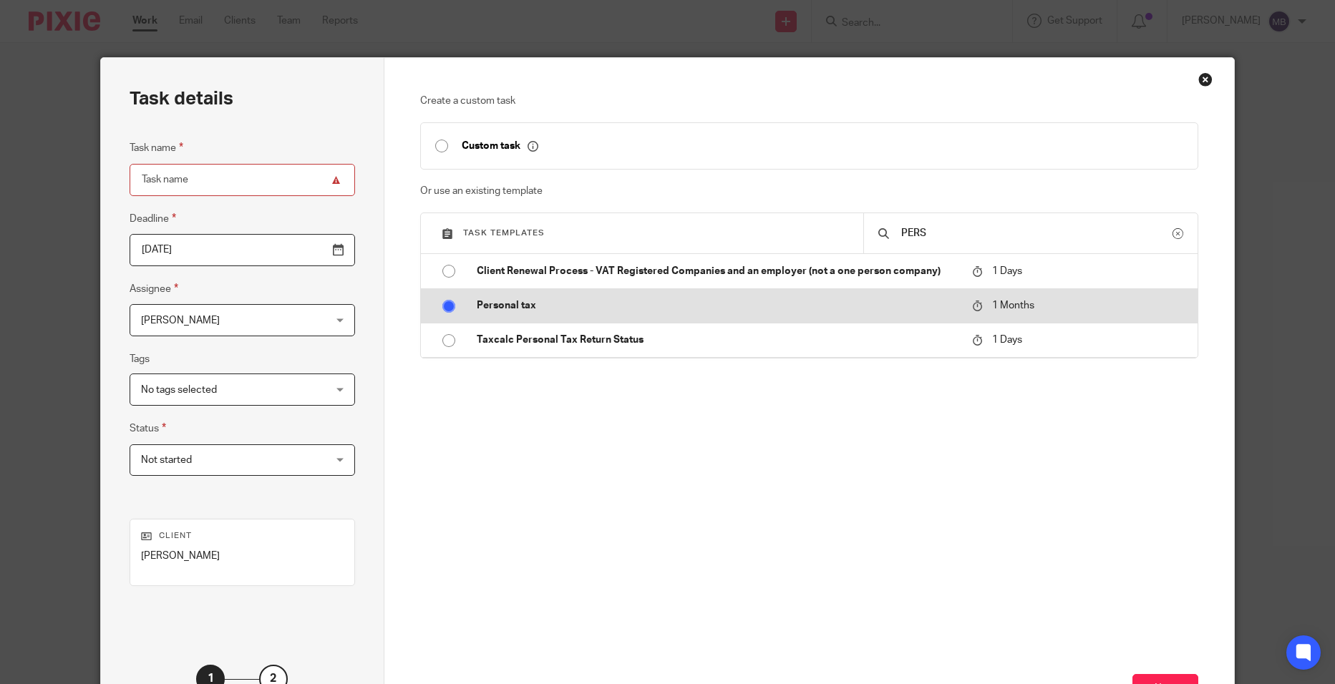
radio input "true"
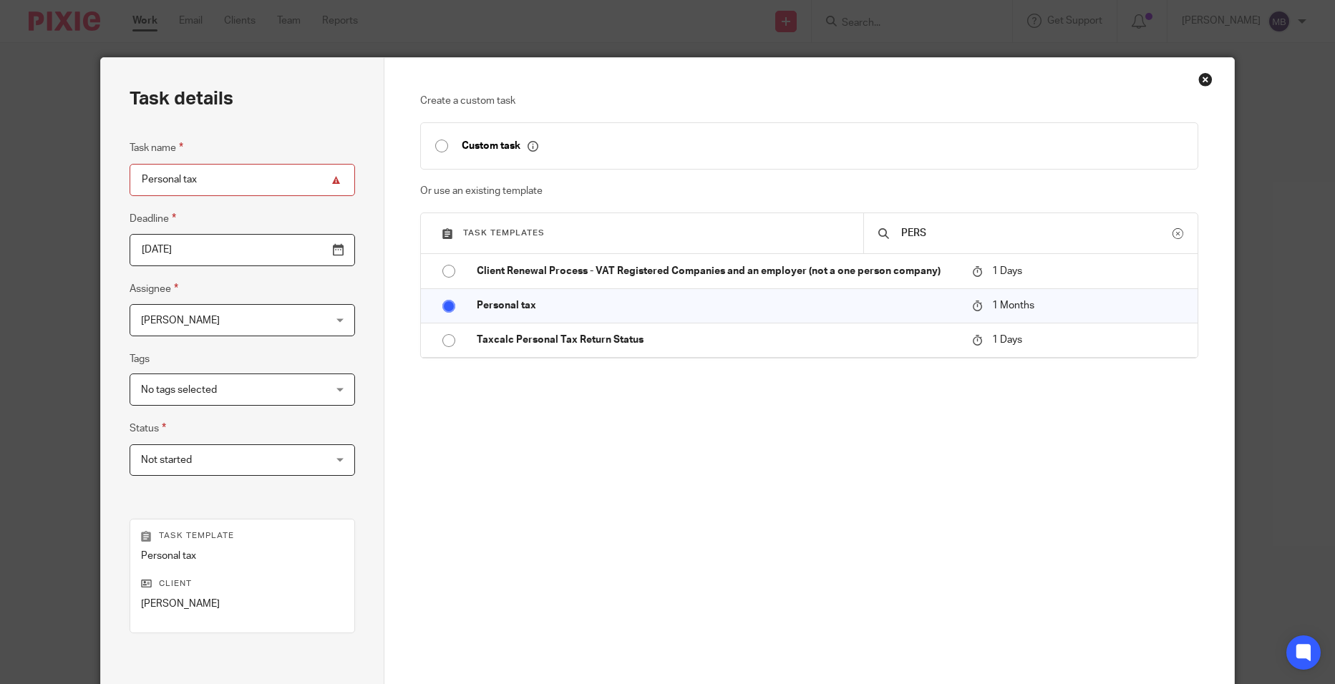
scroll to position [141, 0]
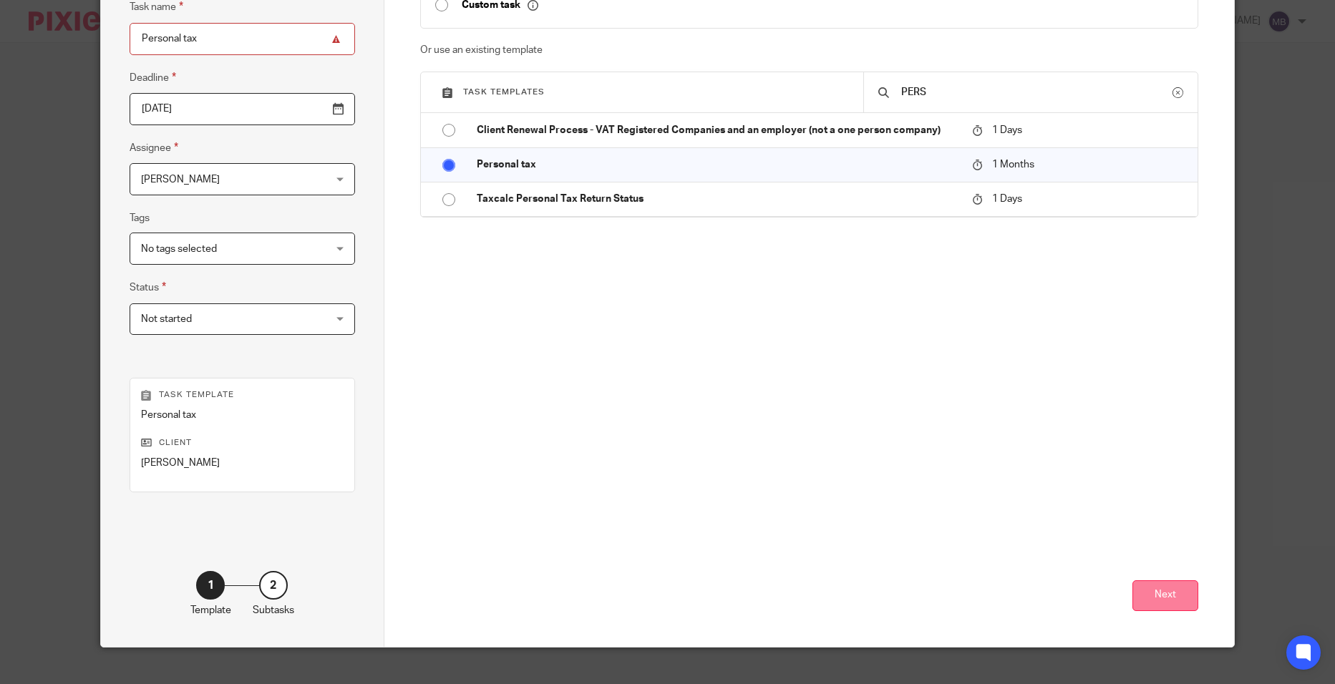
click at [1155, 593] on button "Next" at bounding box center [1165, 595] width 66 height 31
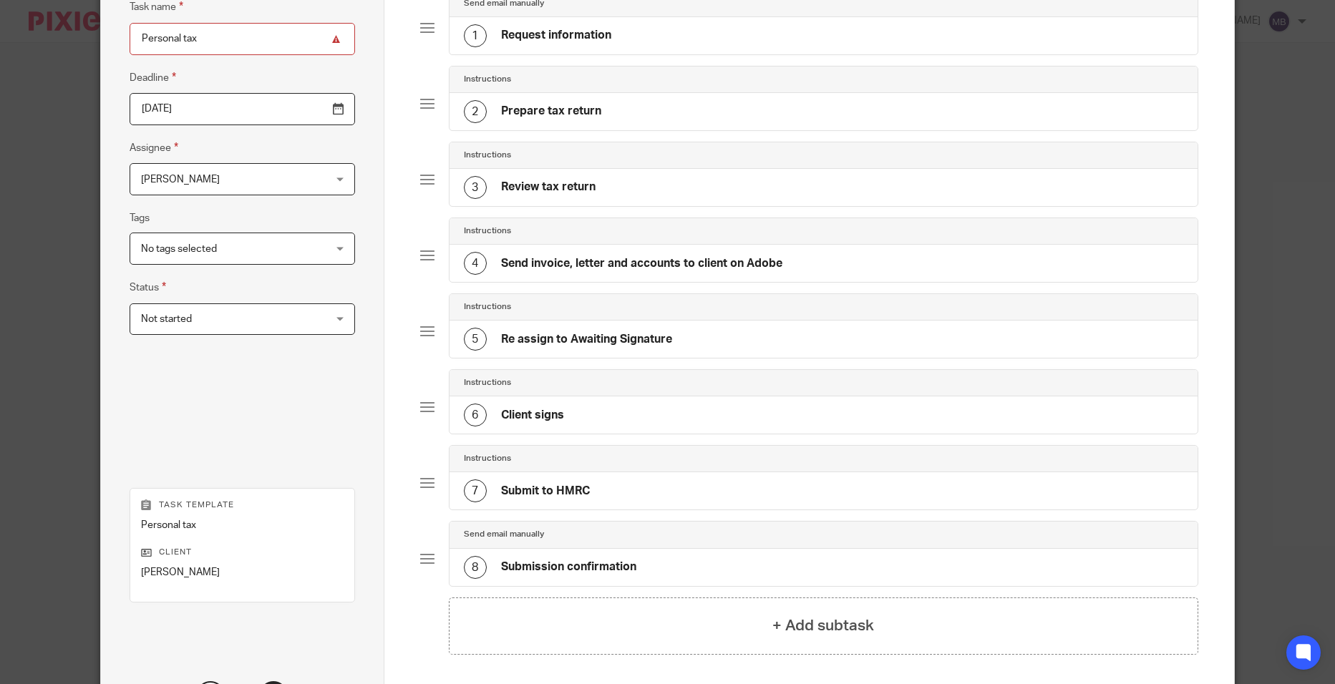
scroll to position [271, 0]
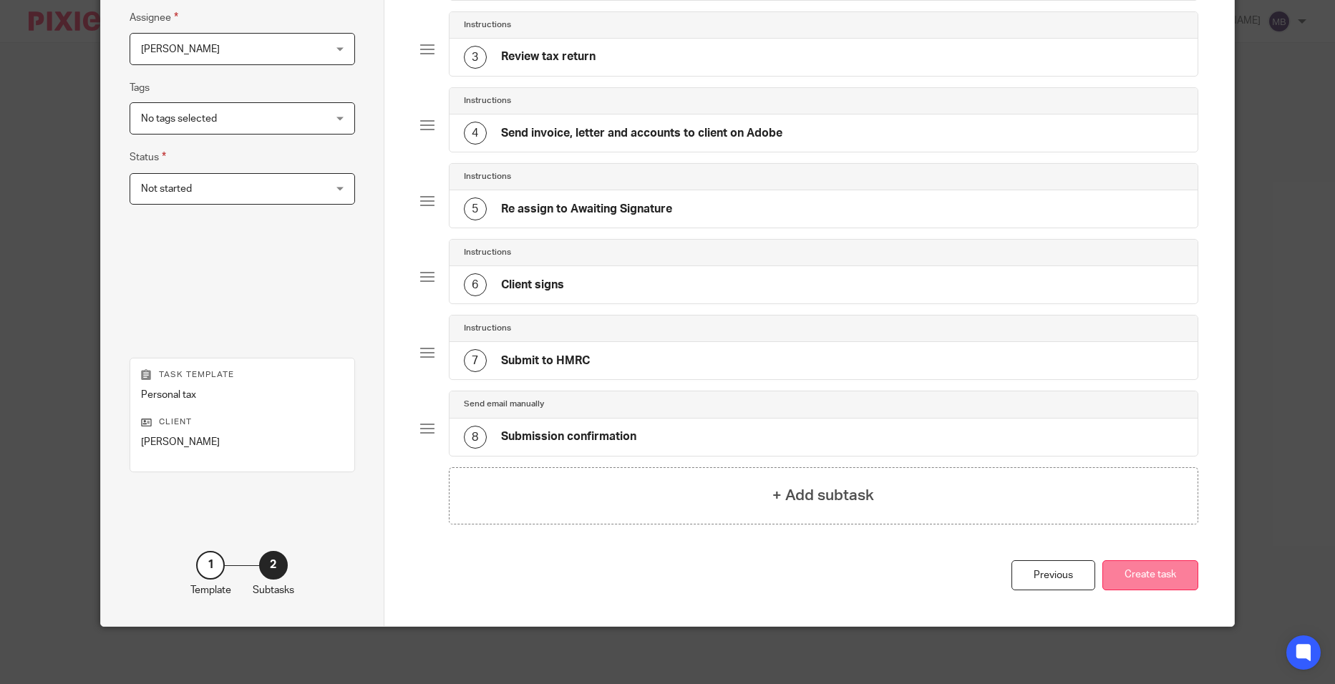
click at [1149, 567] on button "Create task" at bounding box center [1150, 575] width 96 height 31
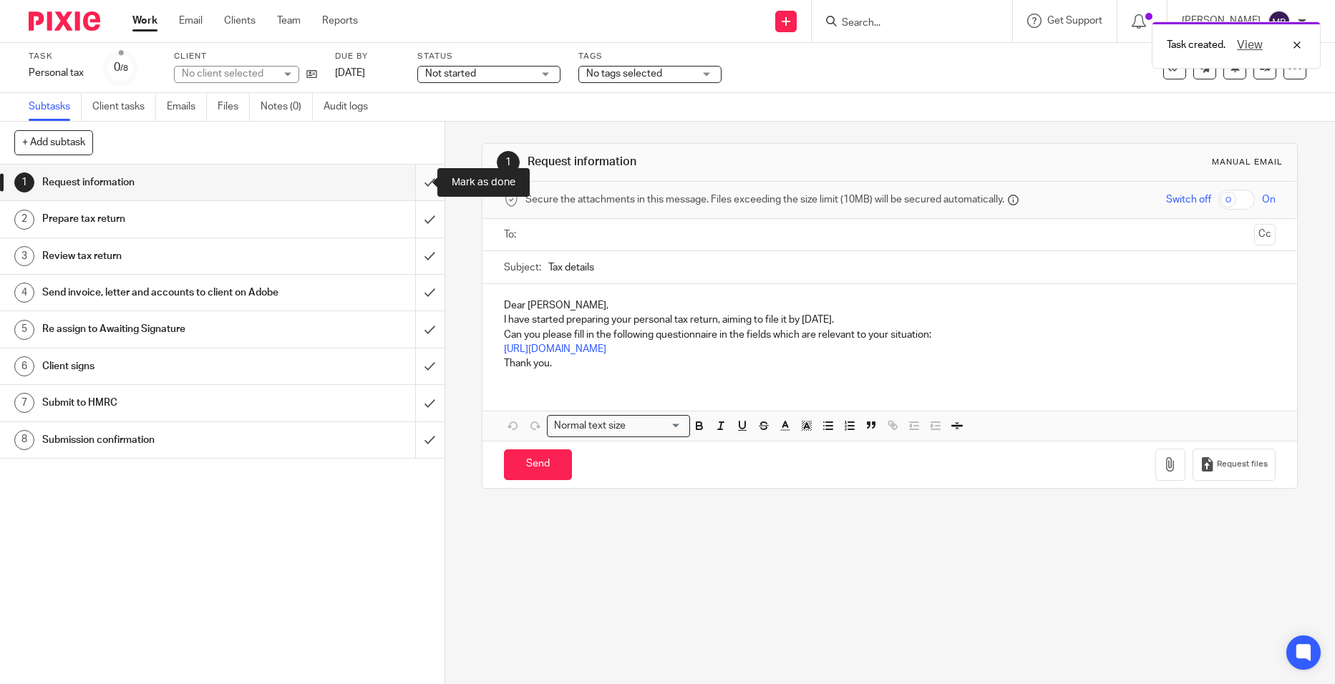
click at [406, 185] on input "submit" at bounding box center [222, 183] width 444 height 36
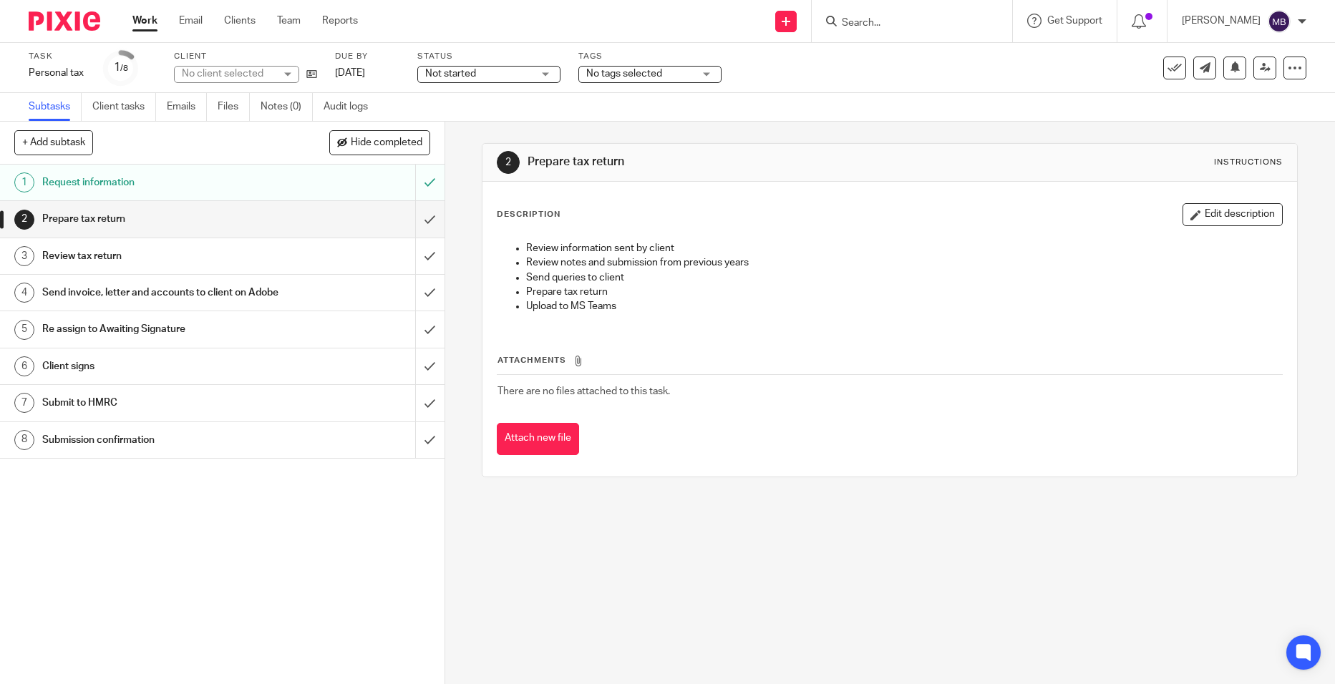
click at [411, 223] on input "submit" at bounding box center [222, 219] width 444 height 36
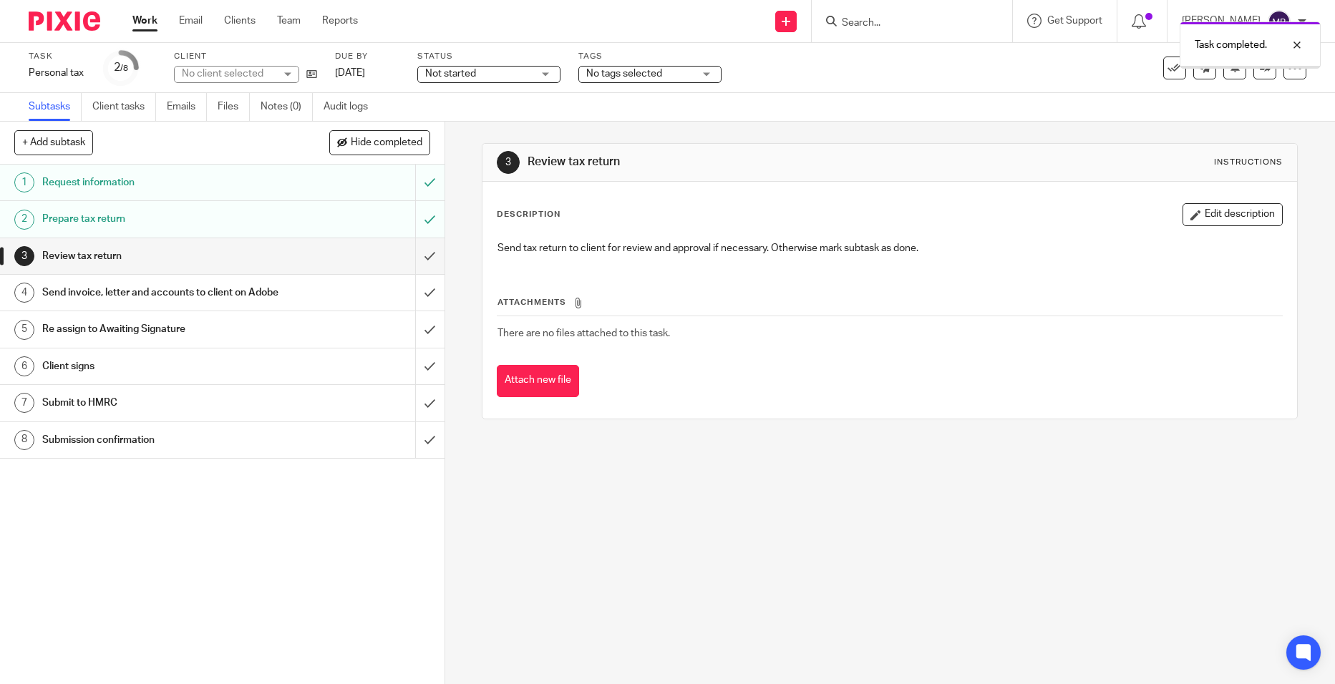
click at [405, 253] on input "submit" at bounding box center [222, 256] width 444 height 36
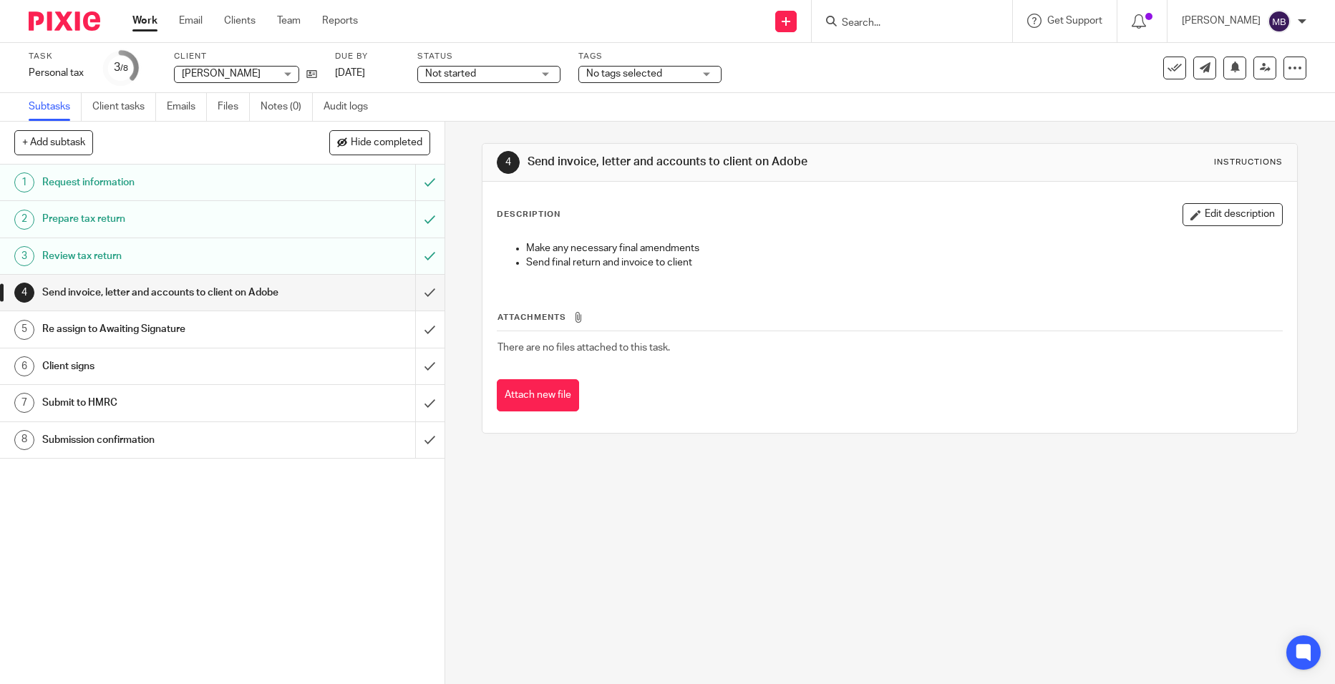
click at [872, 26] on input "Search" at bounding box center [904, 23] width 129 height 13
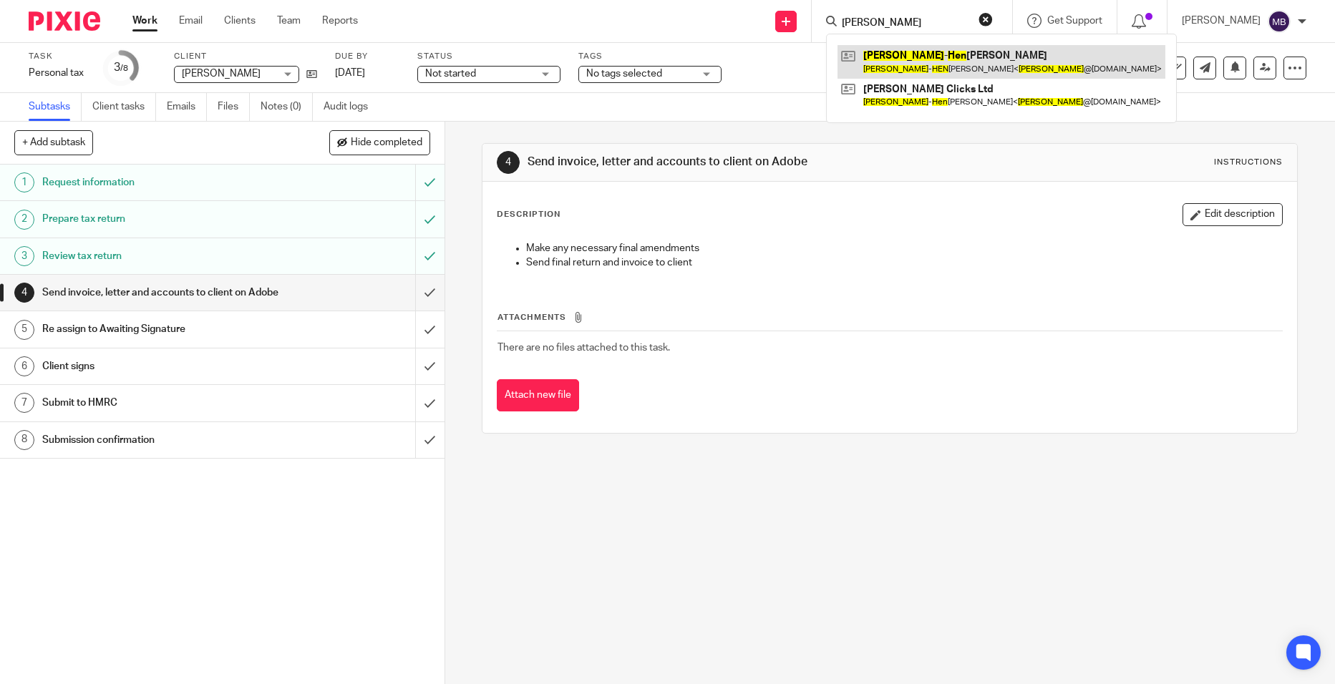
type input "JOHN HEN"
click at [897, 63] on link at bounding box center [1001, 61] width 328 height 33
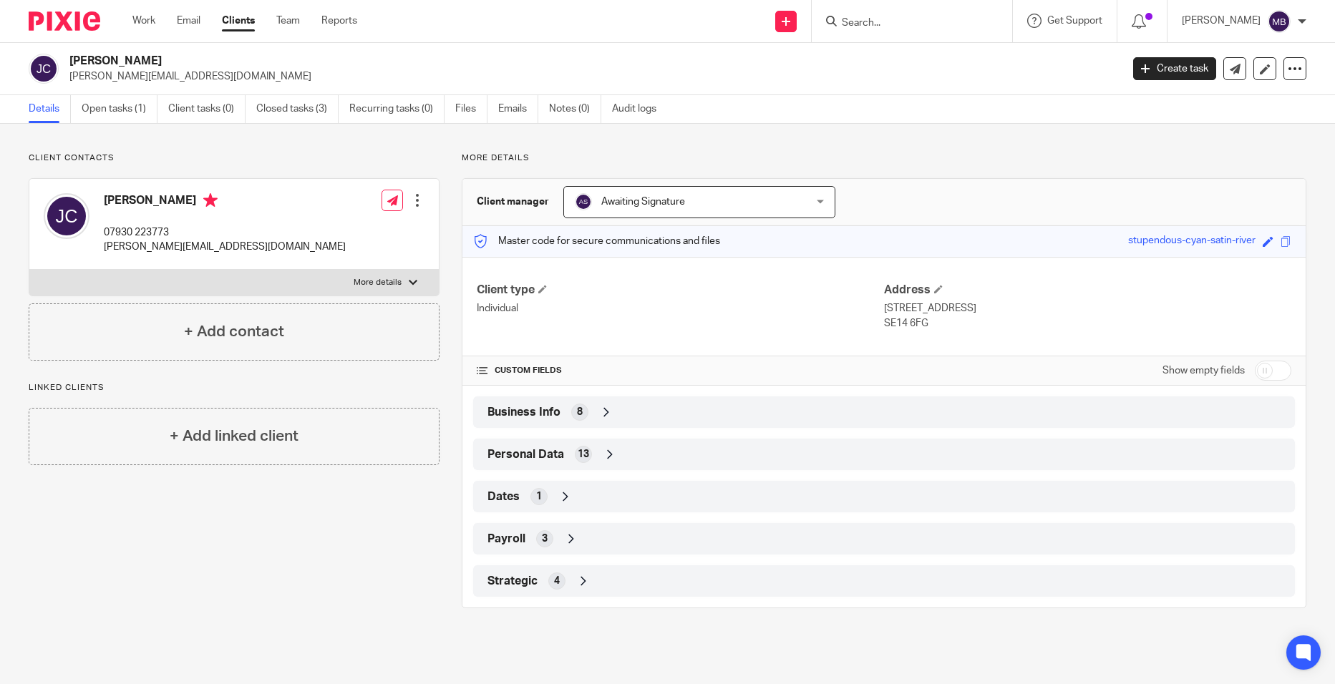
click at [883, 19] on input "Search" at bounding box center [904, 23] width 129 height 13
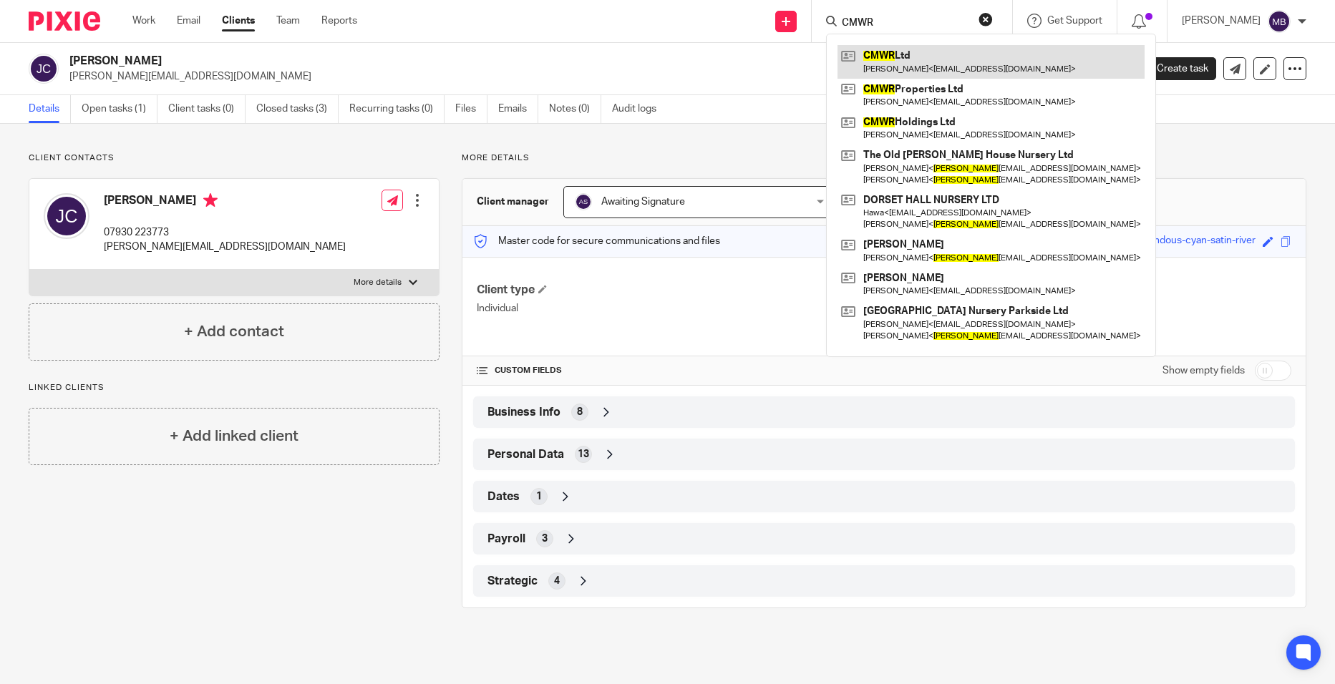
type input "CMWR"
click at [905, 64] on link at bounding box center [990, 61] width 307 height 33
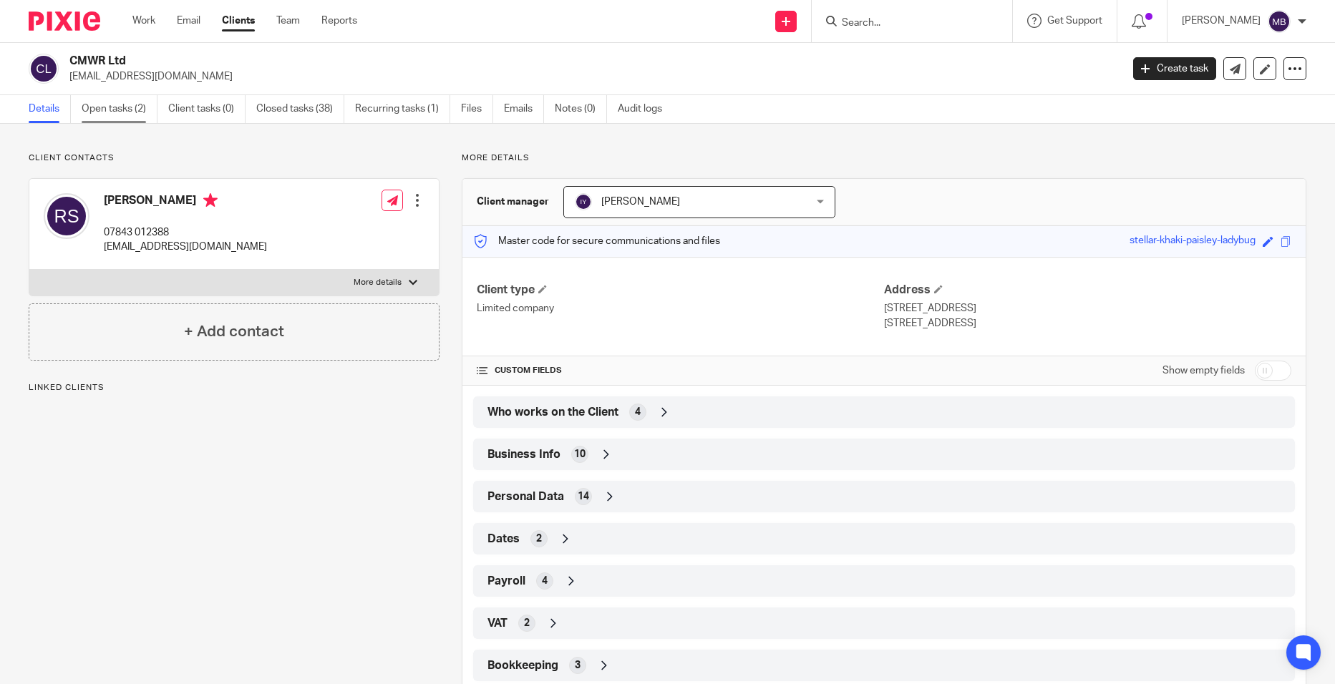
click at [131, 112] on link "Open tasks (2)" at bounding box center [120, 109] width 76 height 28
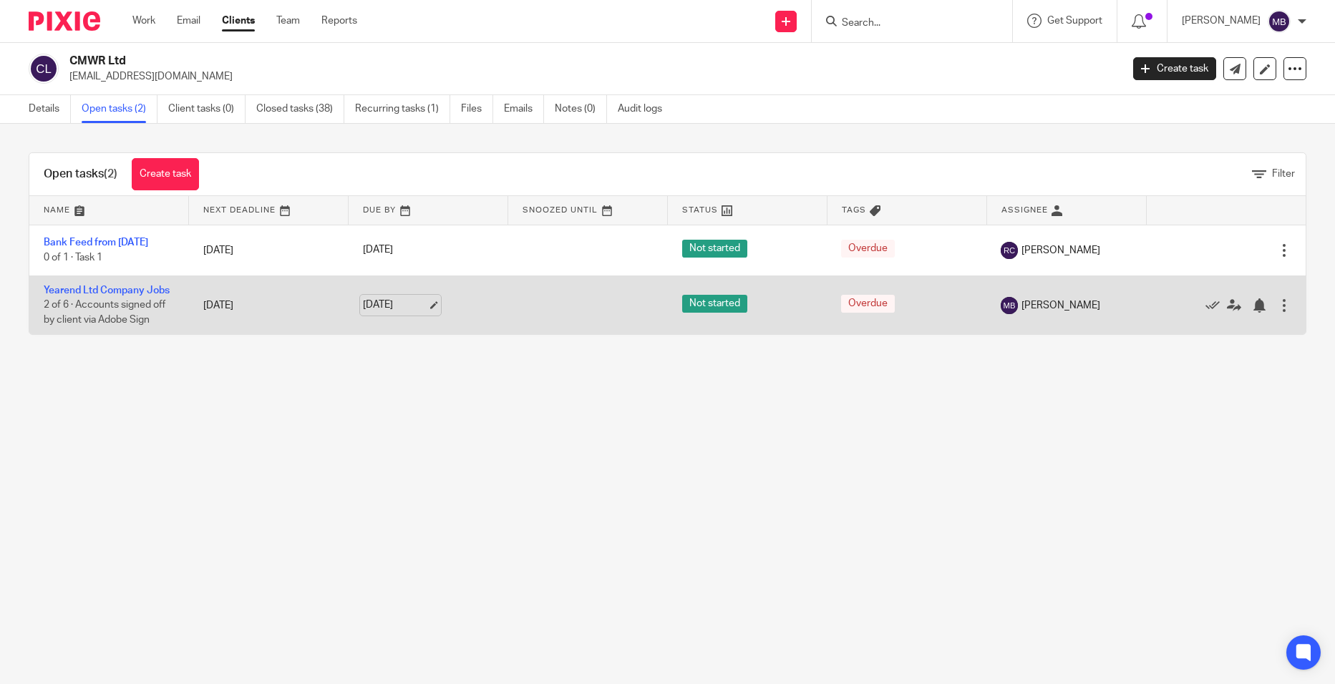
click at [395, 306] on link "18 Aug 2025" at bounding box center [395, 305] width 64 height 15
click at [1227, 303] on icon at bounding box center [1234, 305] width 14 height 14
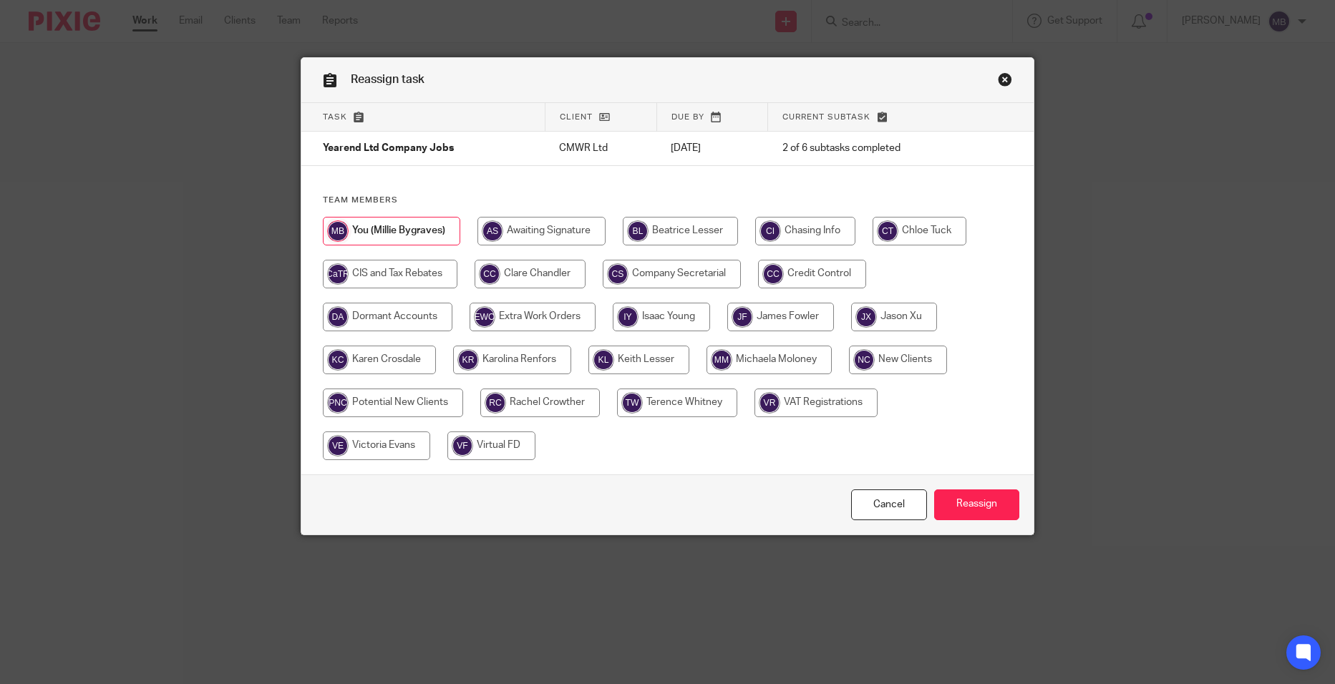
click at [663, 359] on input "radio" at bounding box center [638, 360] width 101 height 29
radio input "true"
click at [1000, 506] on input "Reassign" at bounding box center [976, 504] width 85 height 31
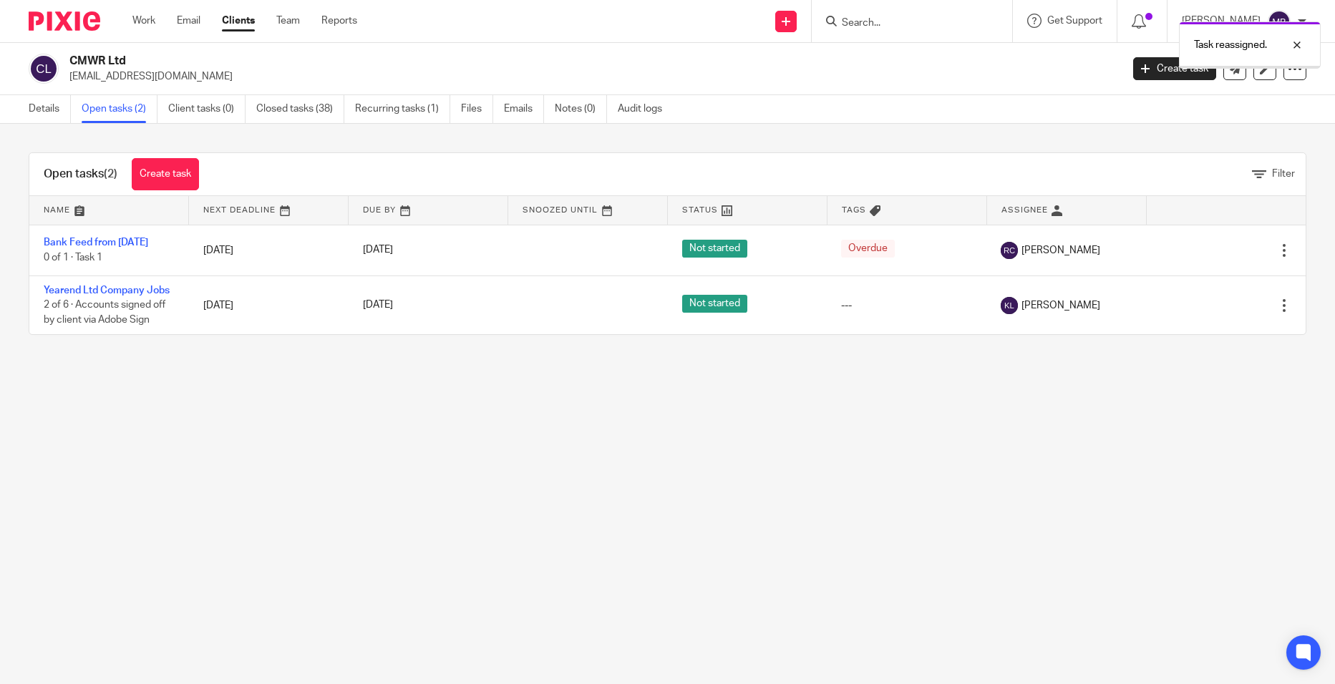
click at [877, 24] on div "Task reassigned." at bounding box center [994, 41] width 653 height 54
click at [887, 24] on div "Task reassigned." at bounding box center [994, 41] width 653 height 54
click at [1298, 43] on div at bounding box center [1286, 44] width 39 height 17
click at [887, 24] on input "Search" at bounding box center [904, 23] width 129 height 13
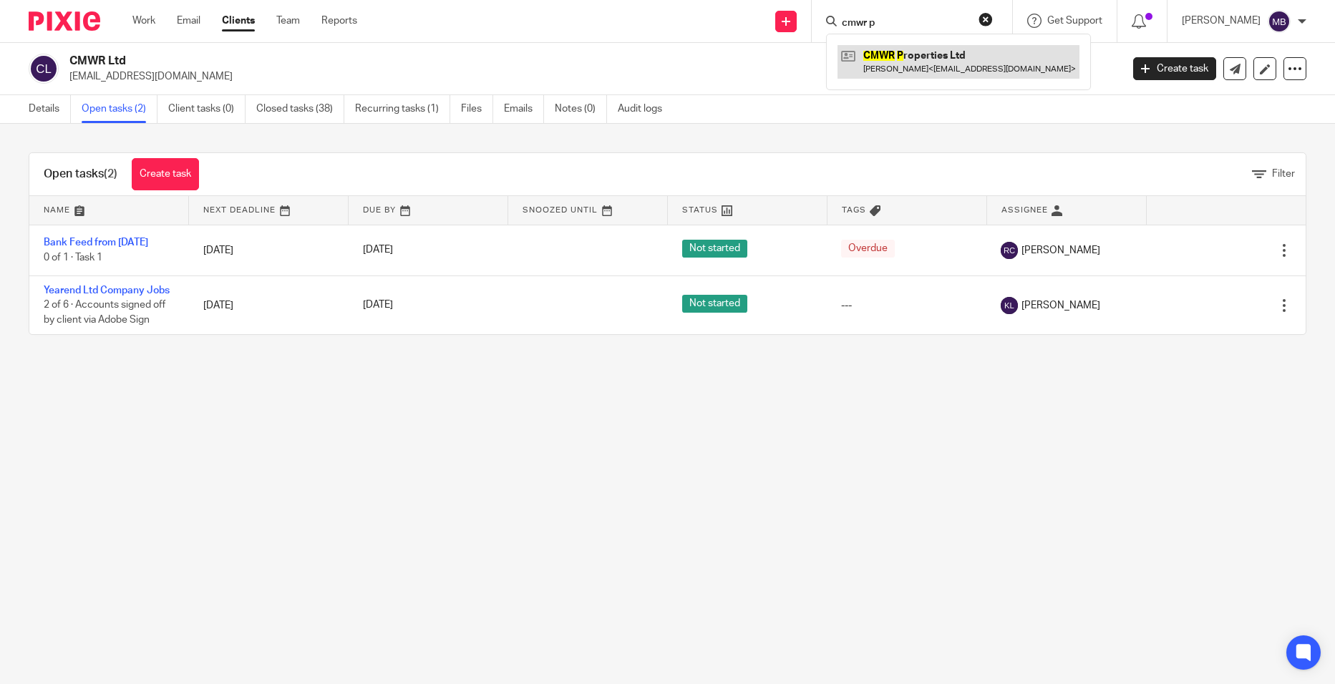
type input "cmwr p"
click at [906, 55] on link at bounding box center [958, 61] width 242 height 33
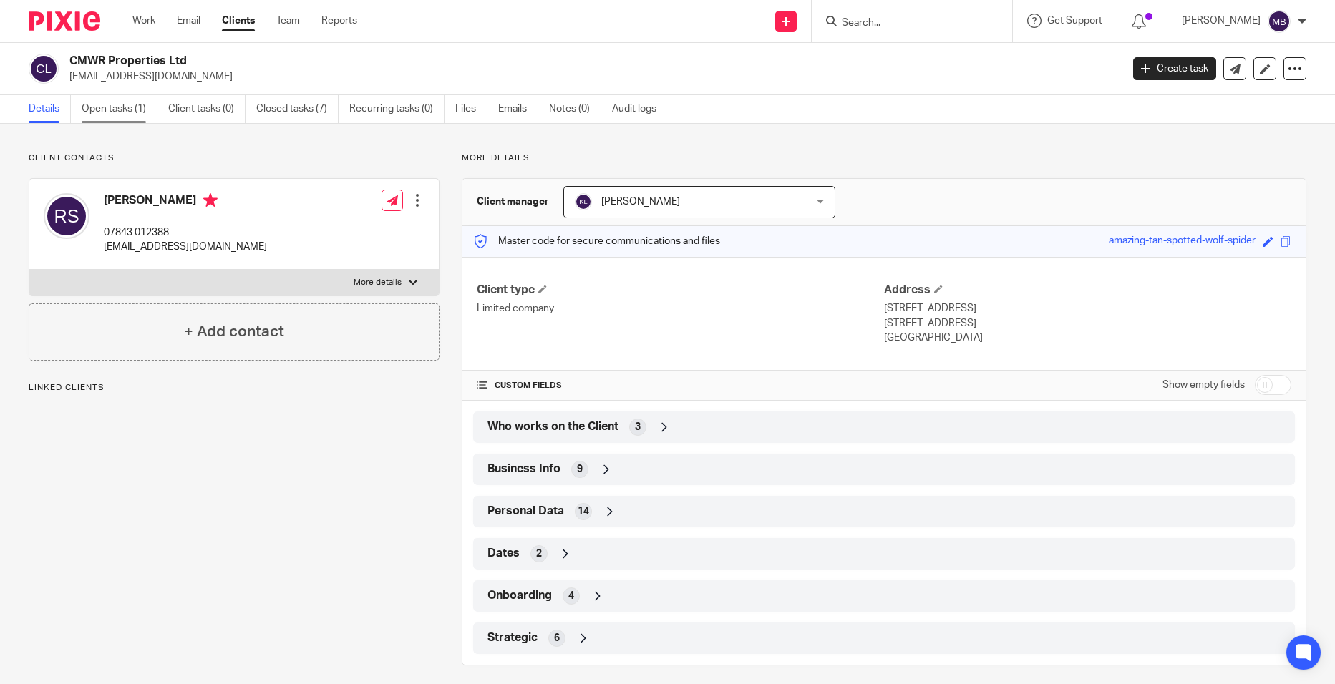
click at [116, 116] on link "Open tasks (1)" at bounding box center [120, 109] width 76 height 28
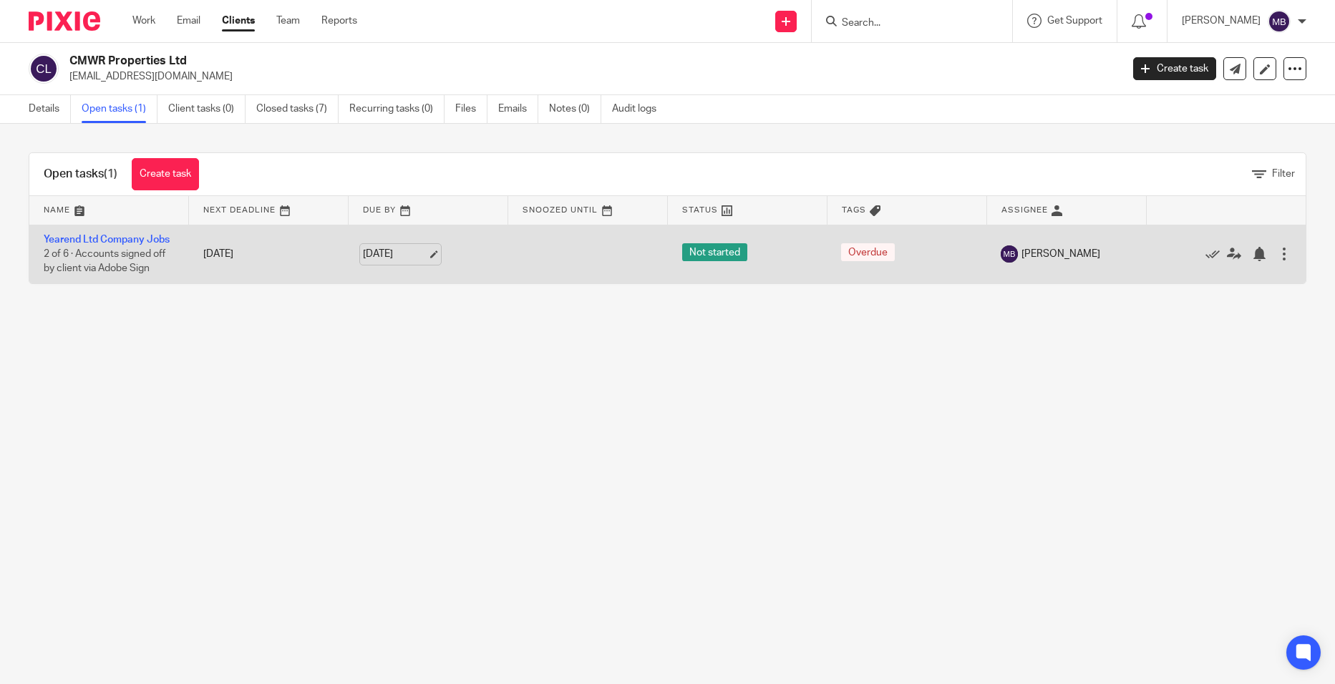
click at [402, 258] on link "15 Aug 2025" at bounding box center [395, 254] width 64 height 15
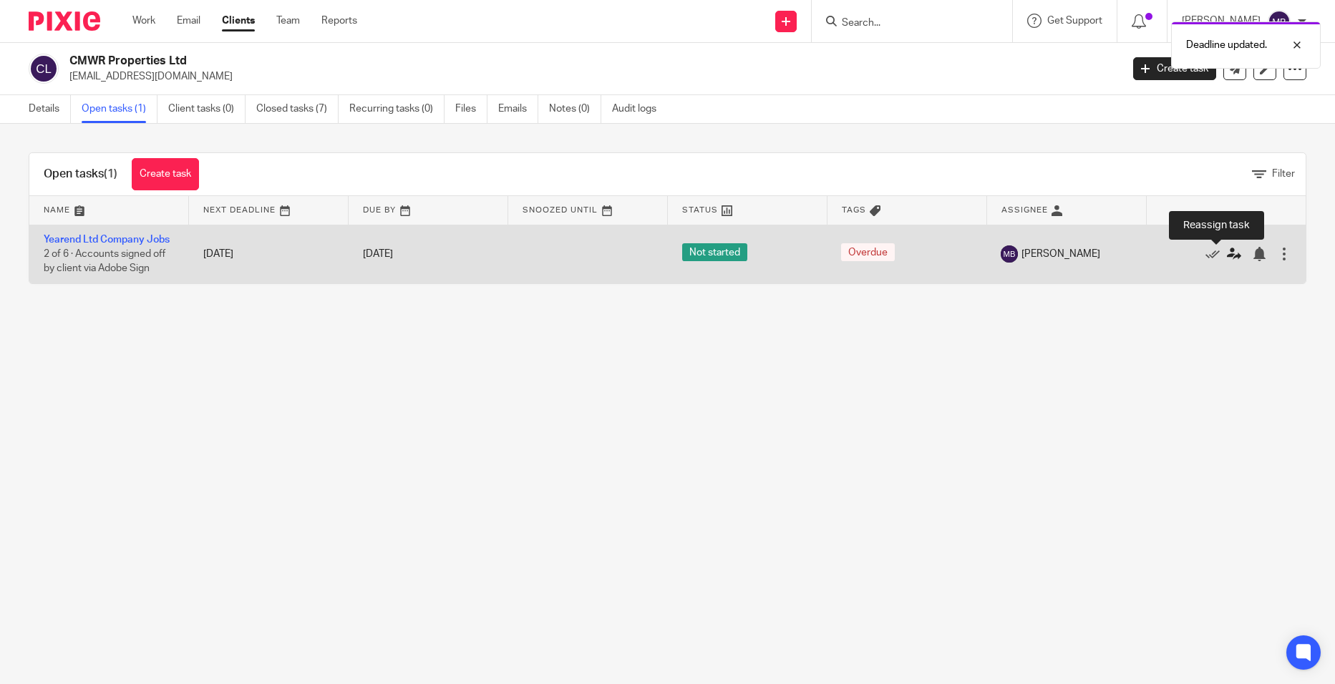
click at [1227, 249] on icon at bounding box center [1234, 254] width 14 height 14
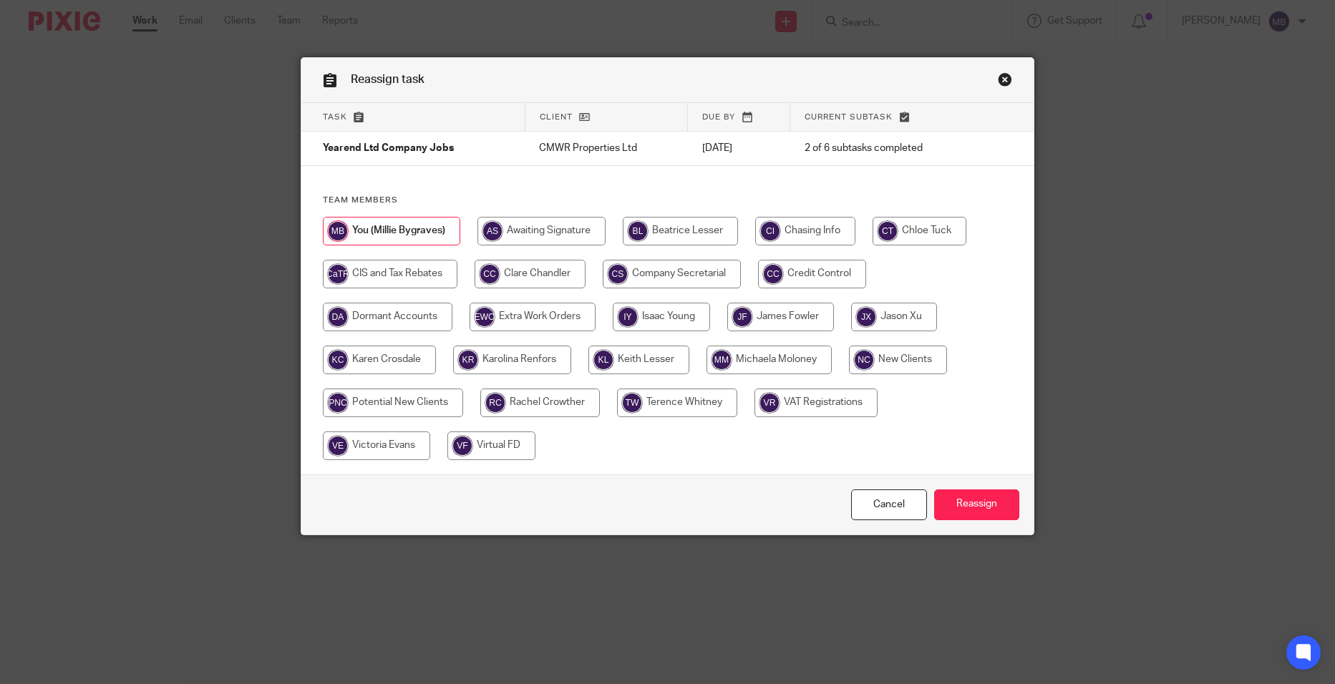
click at [653, 356] on input "radio" at bounding box center [638, 360] width 101 height 29
radio input "true"
click at [964, 494] on input "Reassign" at bounding box center [976, 504] width 85 height 31
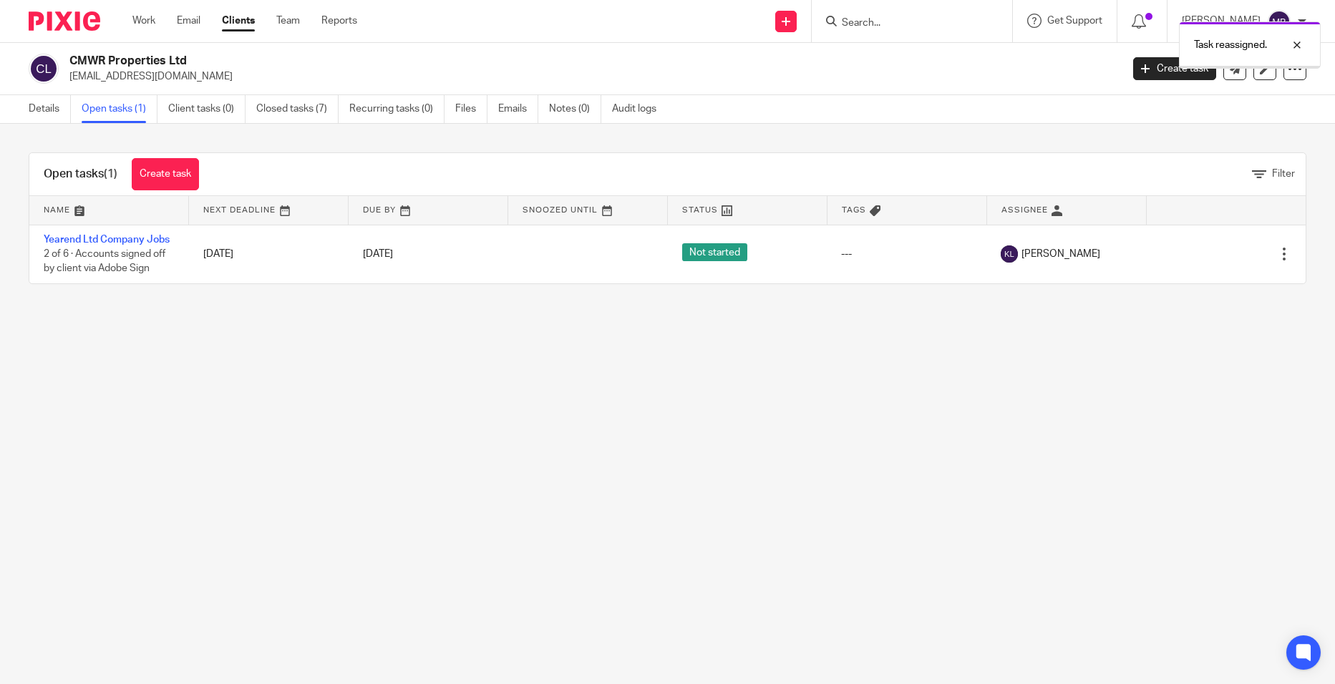
click at [874, 22] on div "Task reassigned." at bounding box center [994, 41] width 653 height 54
click at [883, 20] on div "Task reassigned." at bounding box center [994, 41] width 653 height 54
click at [1288, 54] on div "Task reassigned." at bounding box center [1250, 44] width 142 height 47
click at [902, 22] on input "Search" at bounding box center [904, 23] width 129 height 13
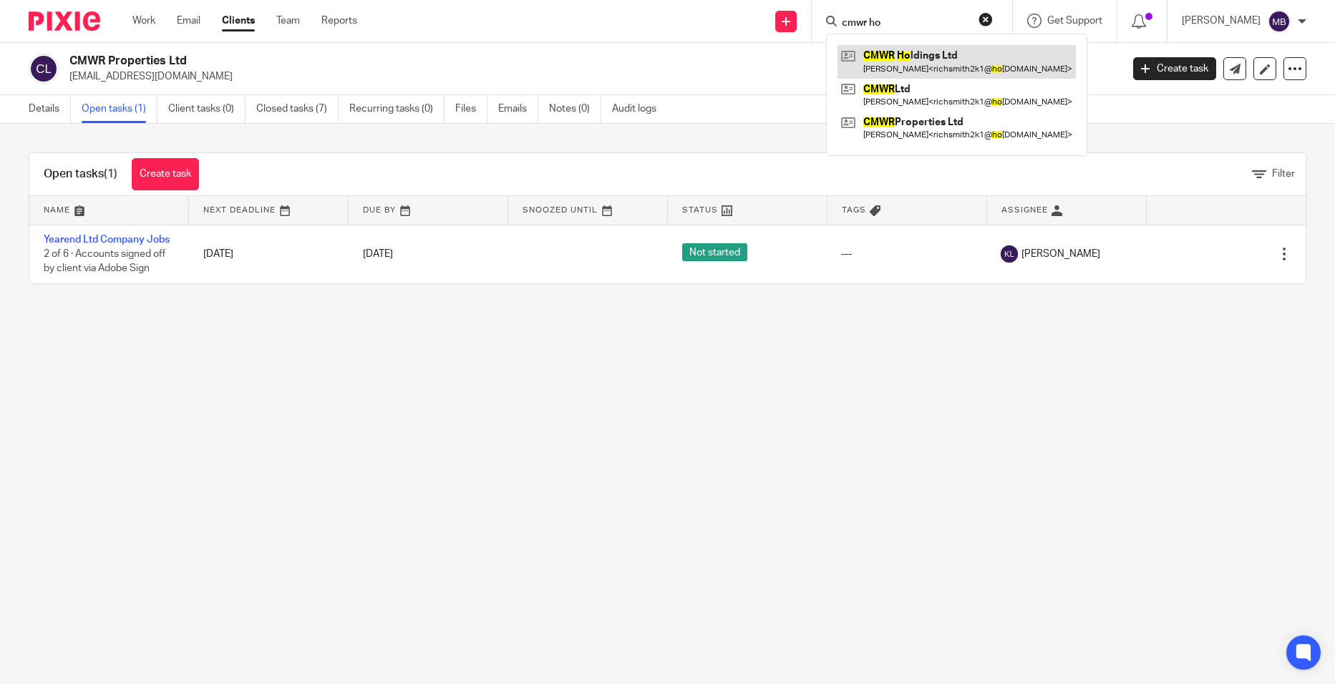
type input "cmwr ho"
click at [910, 67] on link at bounding box center [956, 61] width 238 height 33
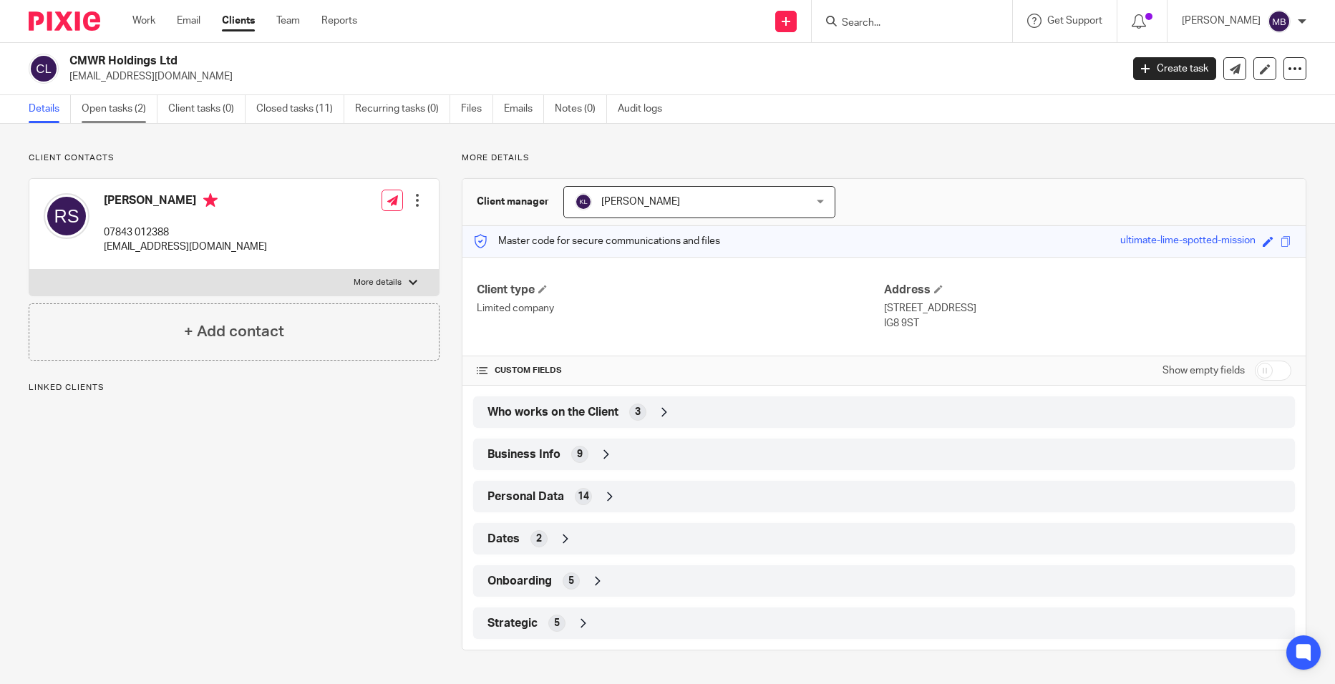
click at [121, 100] on link "Open tasks (2)" at bounding box center [120, 109] width 76 height 28
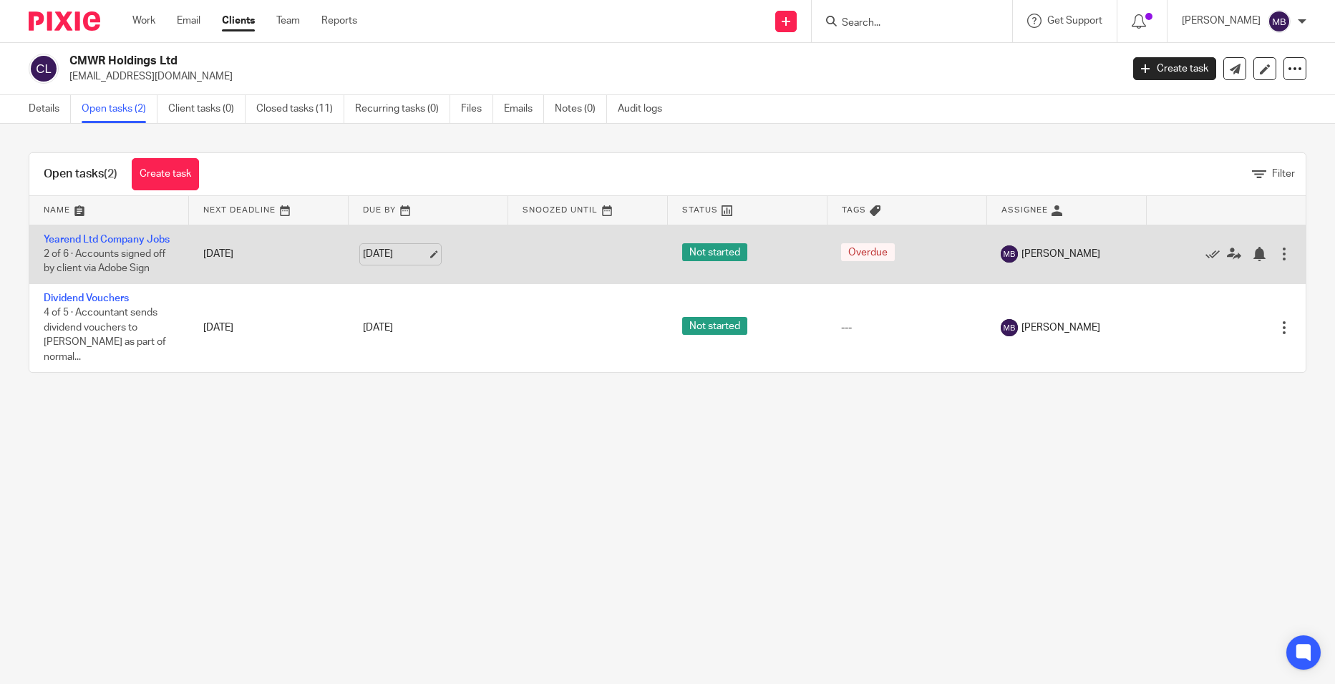
click at [396, 257] on link "[DATE]" at bounding box center [395, 254] width 64 height 15
click at [1227, 259] on icon at bounding box center [1234, 254] width 14 height 14
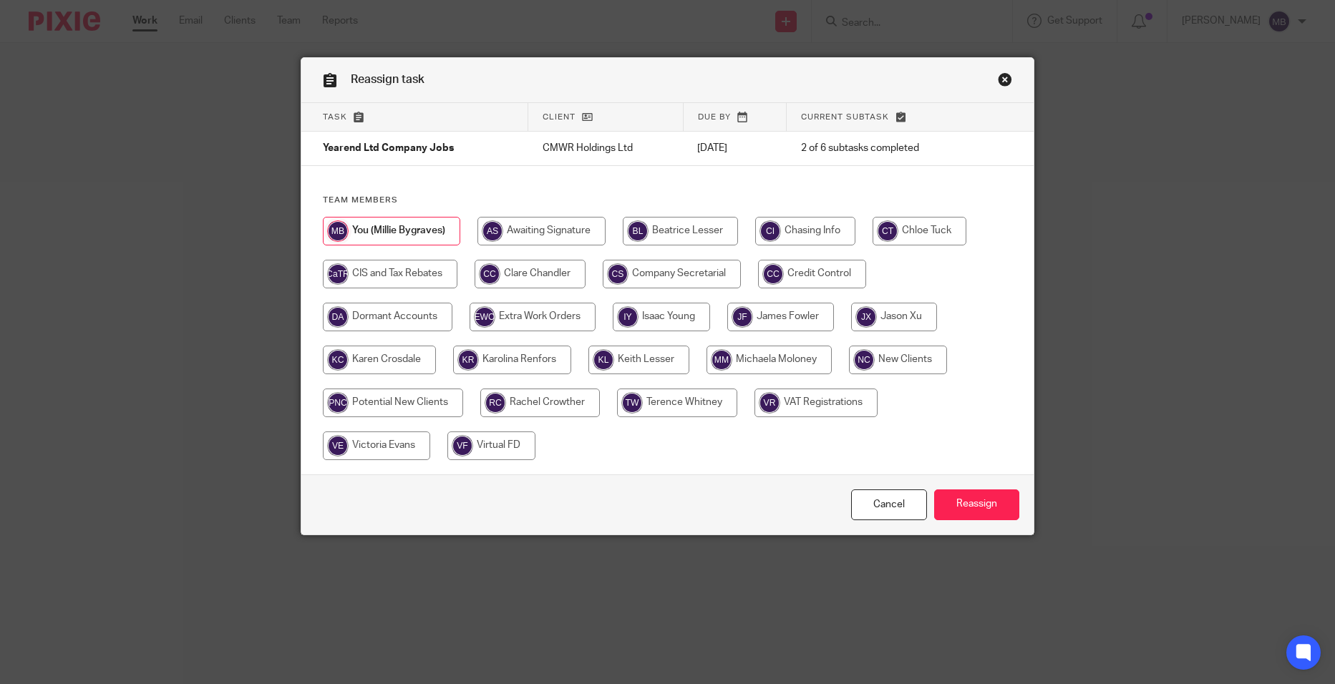
click at [640, 357] on input "radio" at bounding box center [638, 360] width 101 height 29
radio input "true"
click at [975, 488] on div "Cancel Reassign" at bounding box center [667, 504] width 733 height 60
click at [980, 497] on input "Reassign" at bounding box center [976, 504] width 85 height 31
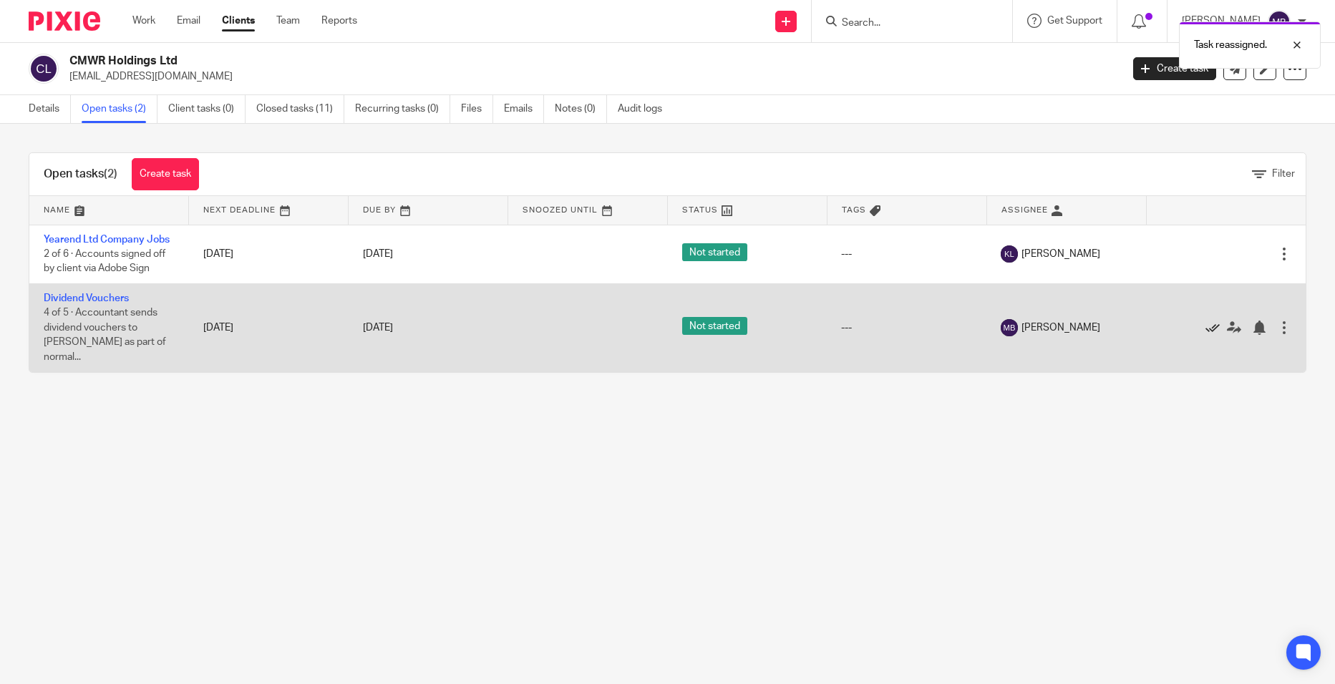
click at [1205, 323] on icon at bounding box center [1212, 328] width 14 height 14
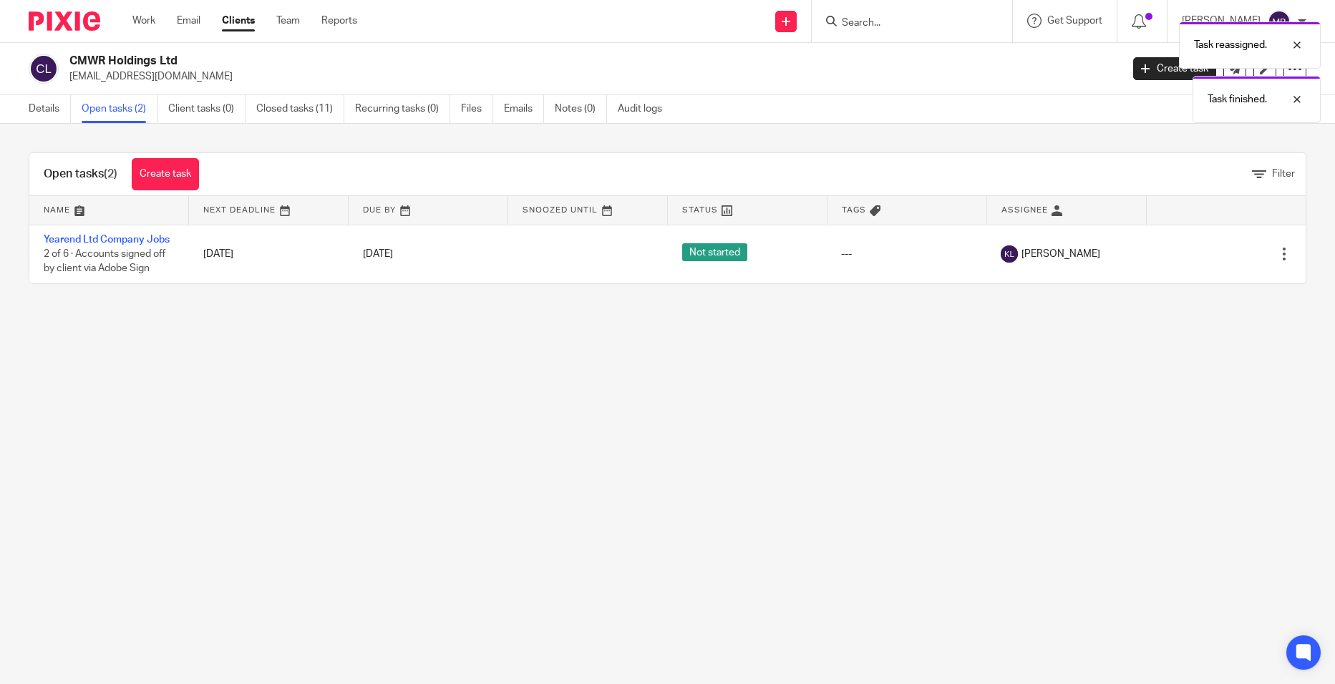
click at [887, 18] on div "Task reassigned. Task finished." at bounding box center [994, 68] width 653 height 109
click at [879, 26] on div "Task reassigned. Task finished." at bounding box center [994, 68] width 653 height 109
click at [874, 19] on div "Task reassigned. Task finished." at bounding box center [994, 68] width 653 height 109
click at [1296, 39] on div at bounding box center [1286, 44] width 39 height 17
click at [926, 24] on div "Task reassigned. Task finished." at bounding box center [994, 68] width 653 height 109
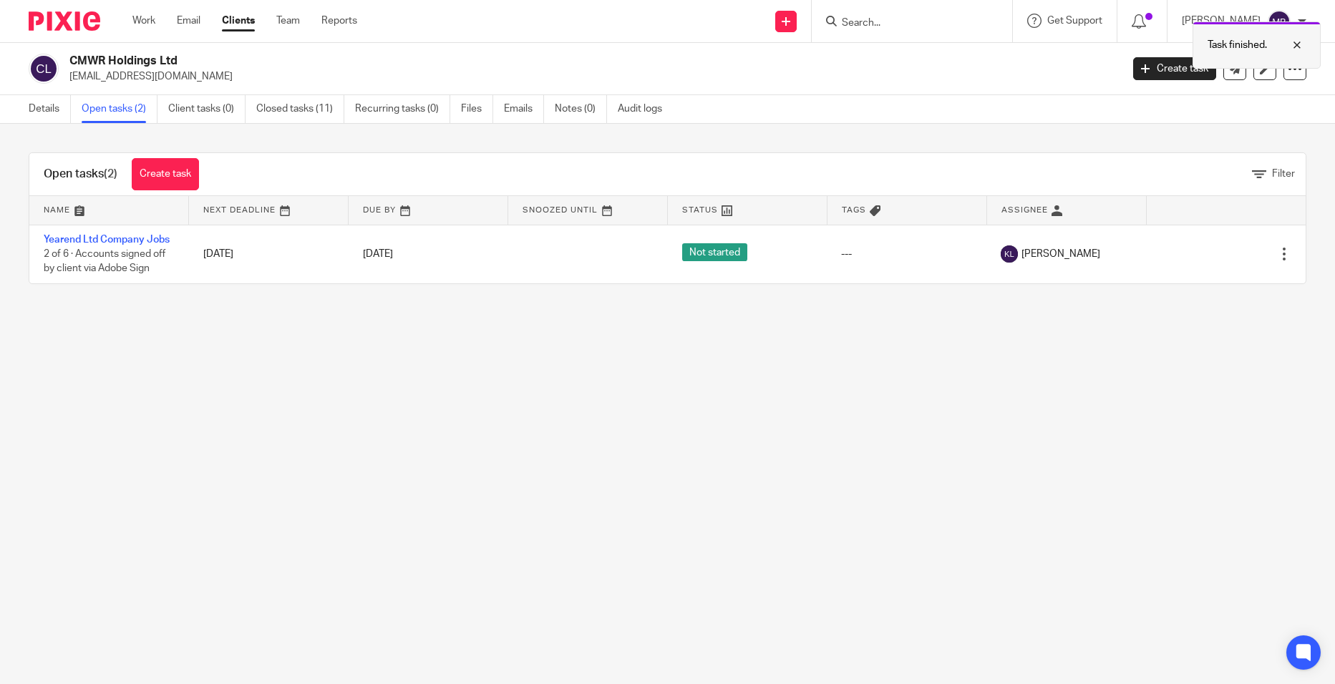
click at [1302, 48] on div at bounding box center [1286, 44] width 39 height 17
click at [959, 16] on form at bounding box center [916, 21] width 152 height 18
click at [891, 29] on input "Search" at bounding box center [904, 23] width 129 height 13
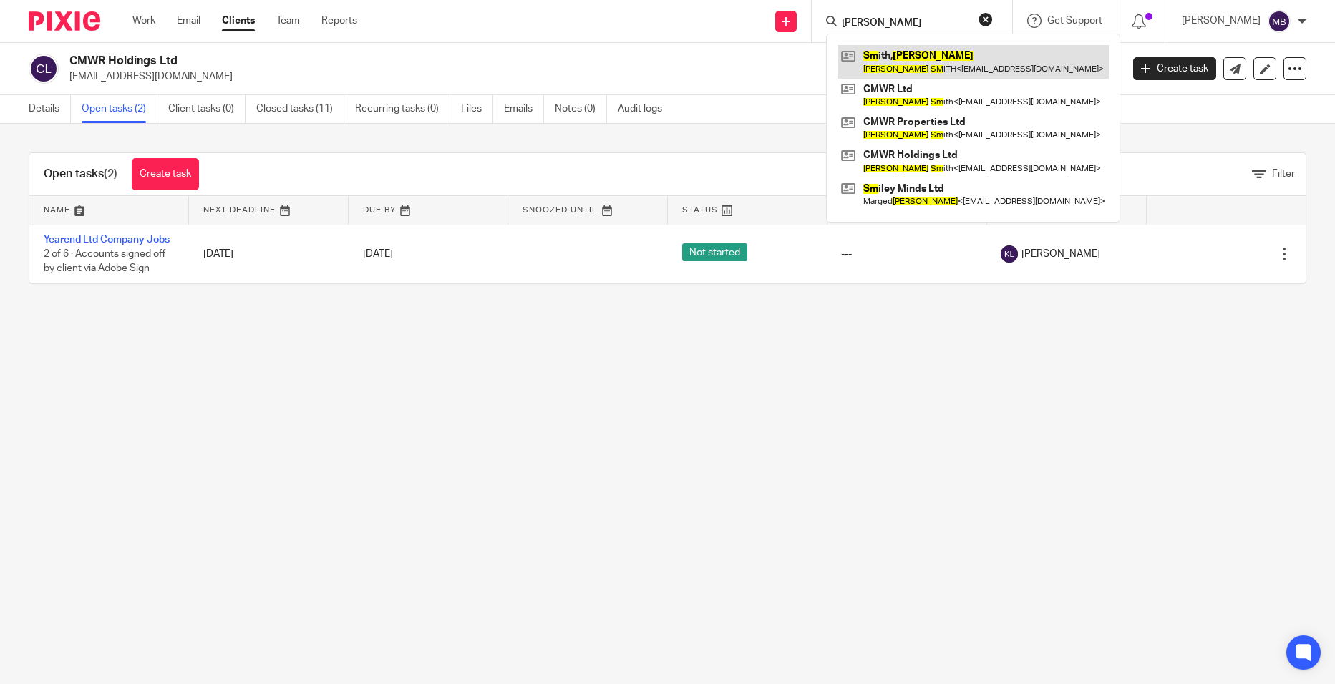
type input "[PERSON_NAME]"
click at [909, 64] on link at bounding box center [972, 61] width 271 height 33
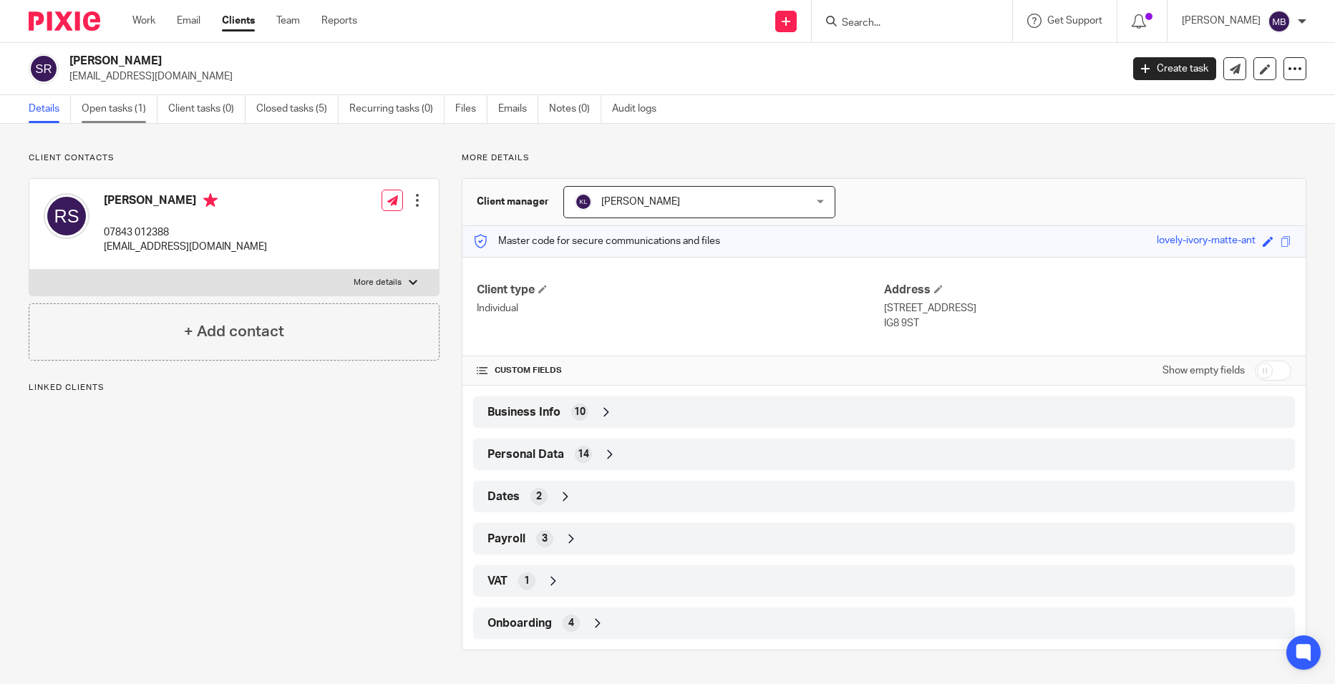
click at [145, 108] on link "Open tasks (1)" at bounding box center [120, 109] width 76 height 28
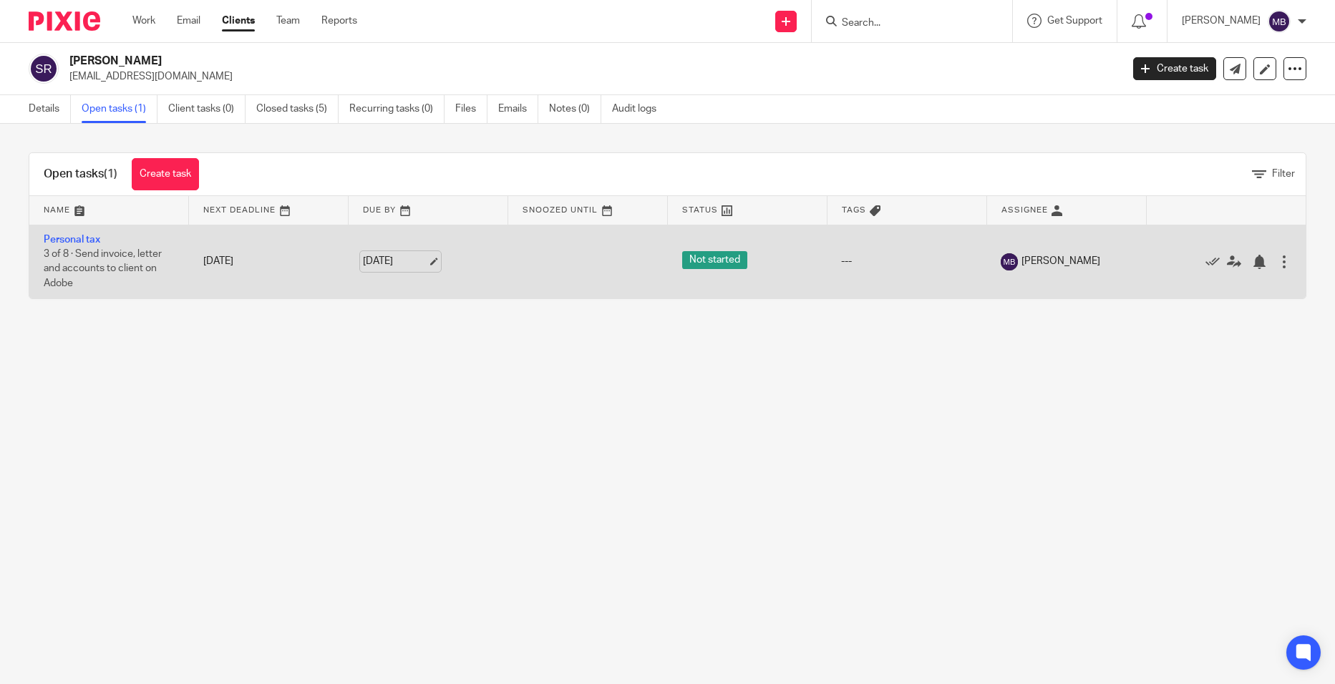
click at [381, 267] on link "[DATE]" at bounding box center [395, 261] width 64 height 15
click at [1227, 263] on icon at bounding box center [1234, 262] width 14 height 14
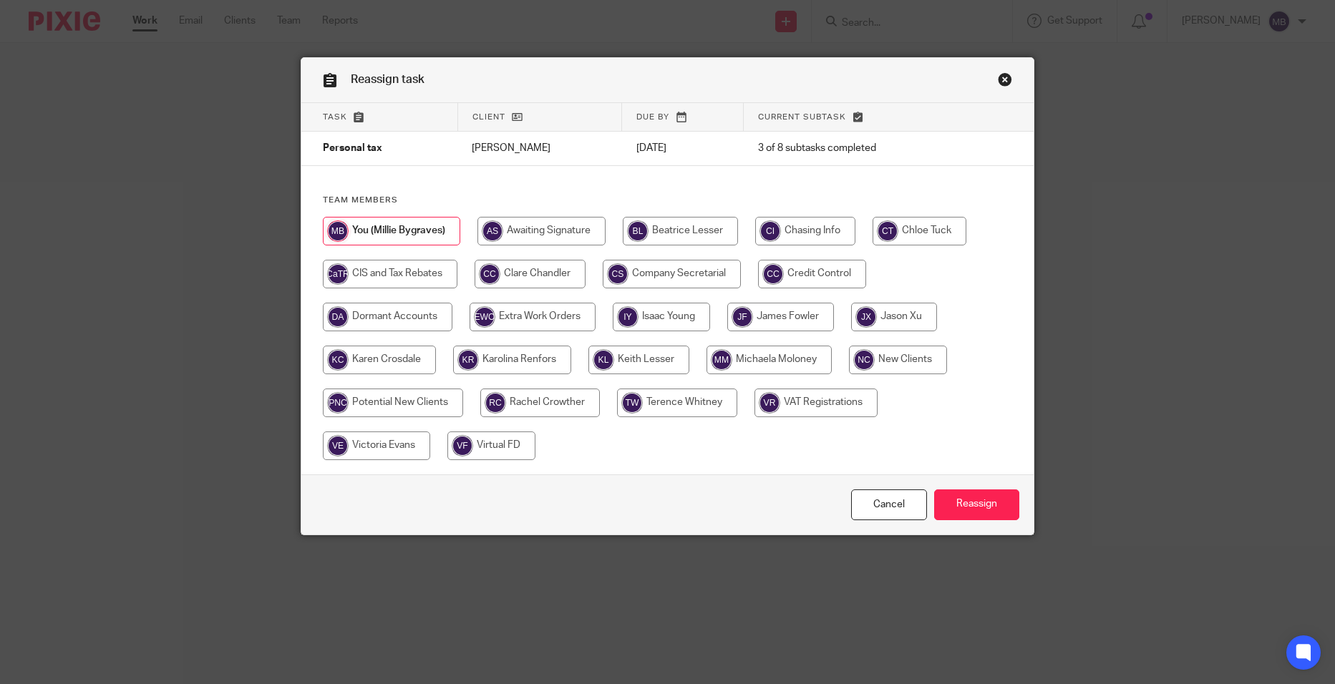
click at [635, 364] on input "radio" at bounding box center [638, 360] width 101 height 29
radio input "true"
click at [995, 502] on input "Reassign" at bounding box center [976, 504] width 85 height 31
